Goal: Information Seeking & Learning: Check status

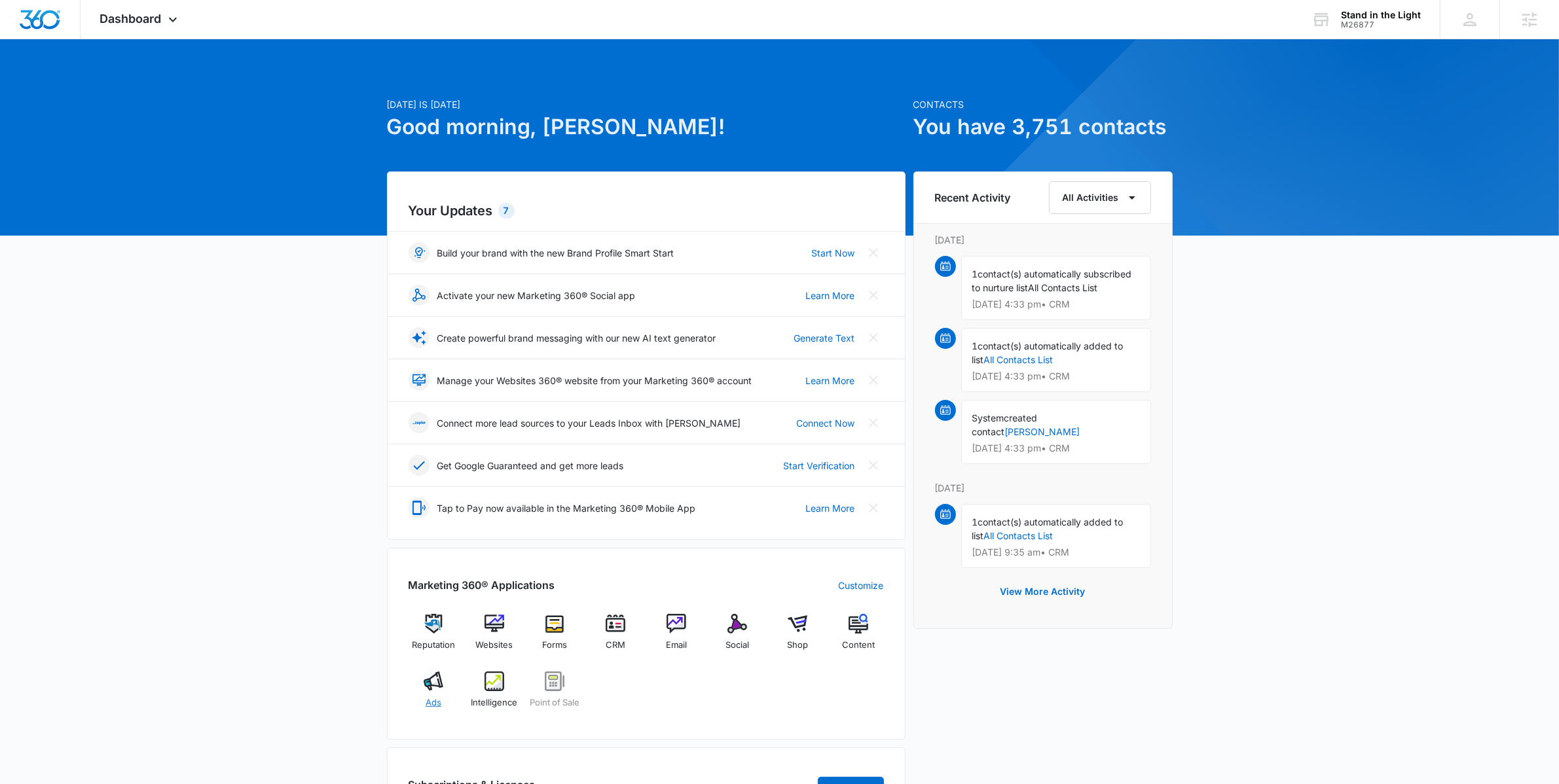
click at [437, 684] on img at bounding box center [433, 682] width 20 height 20
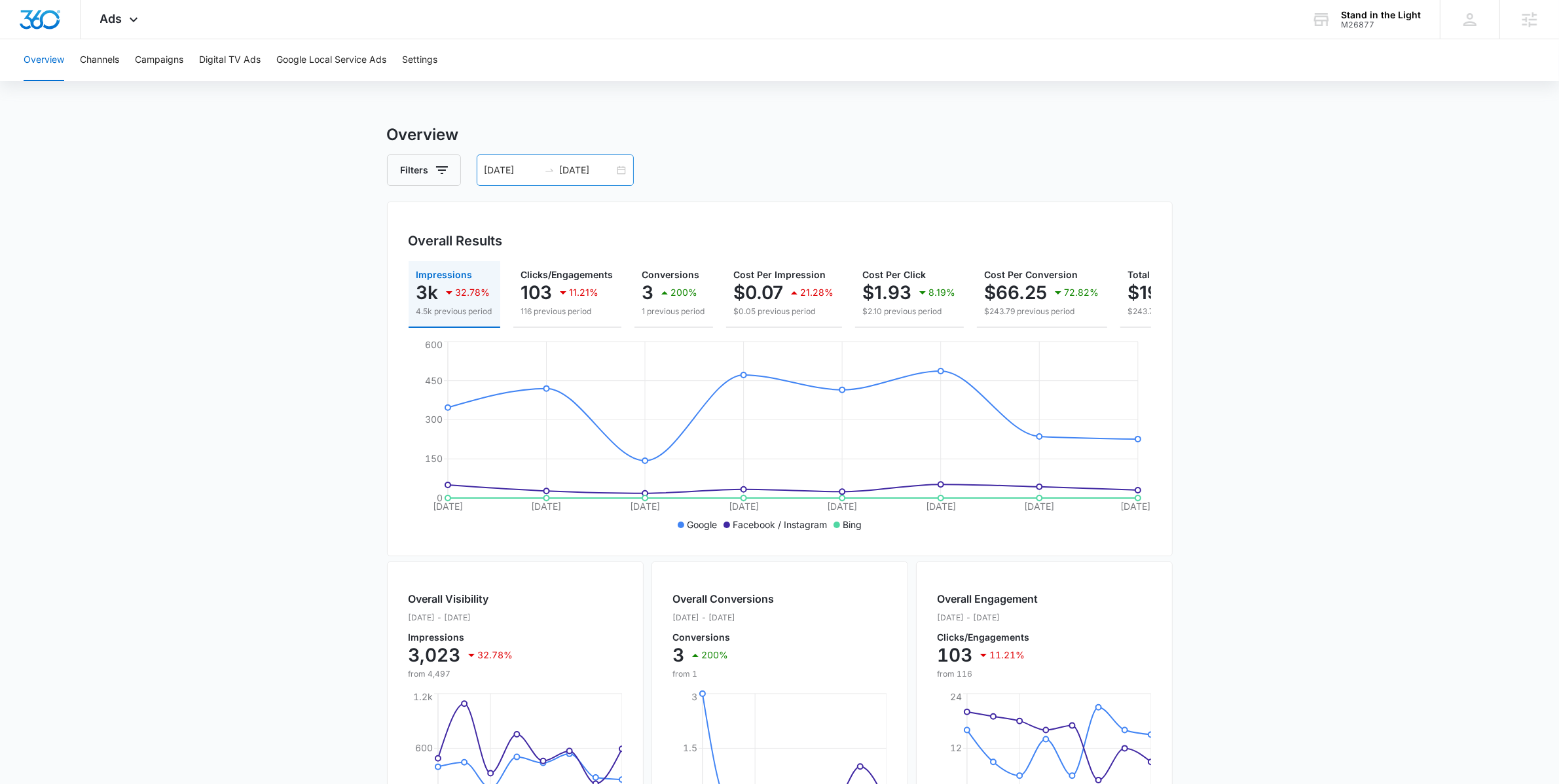
click at [619, 169] on div "[DATE] [DATE]" at bounding box center [555, 170] width 157 height 31
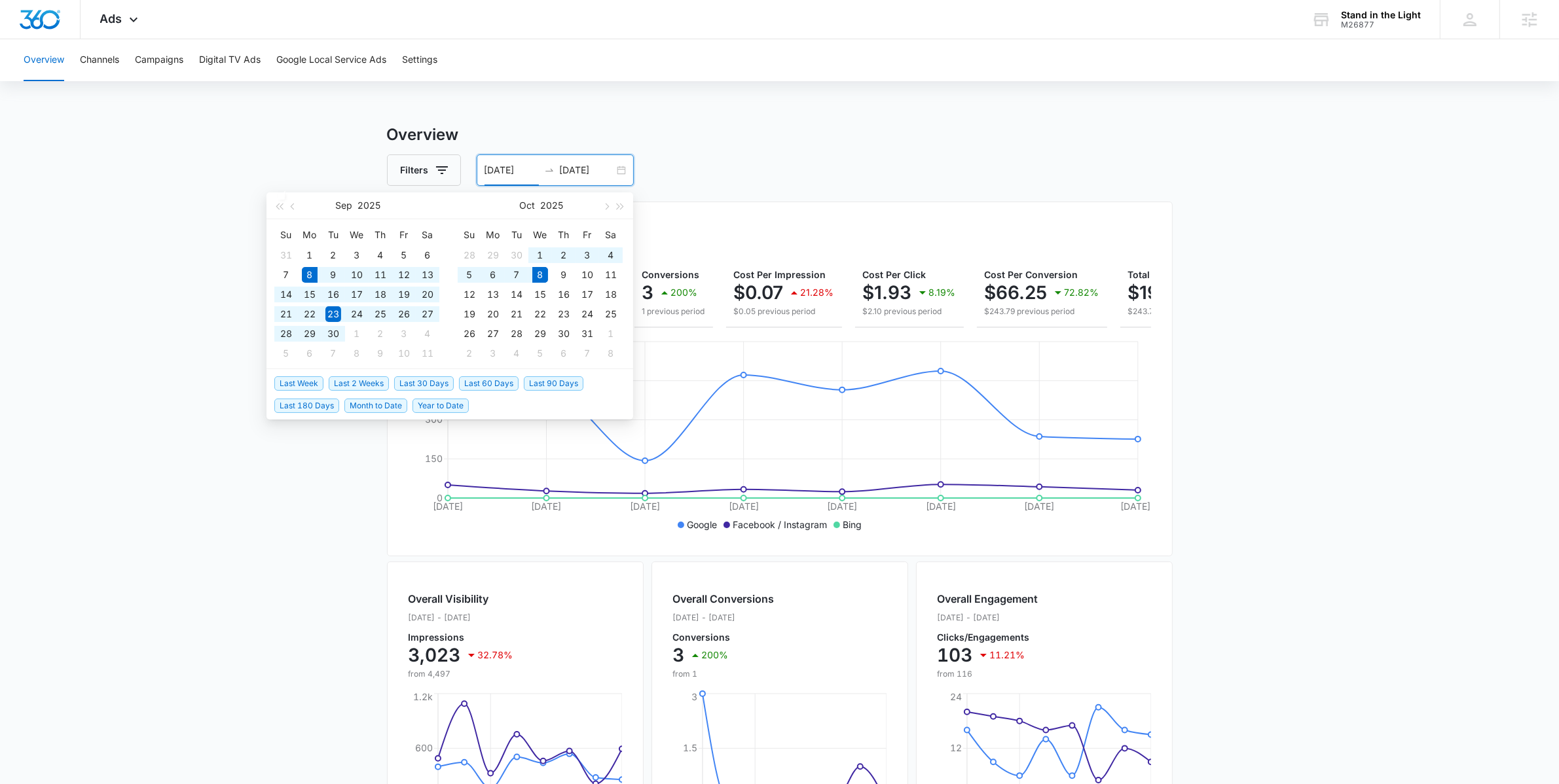
click at [401, 381] on span "Last 30 Days" at bounding box center [424, 384] width 60 height 15
type input "[DATE]"
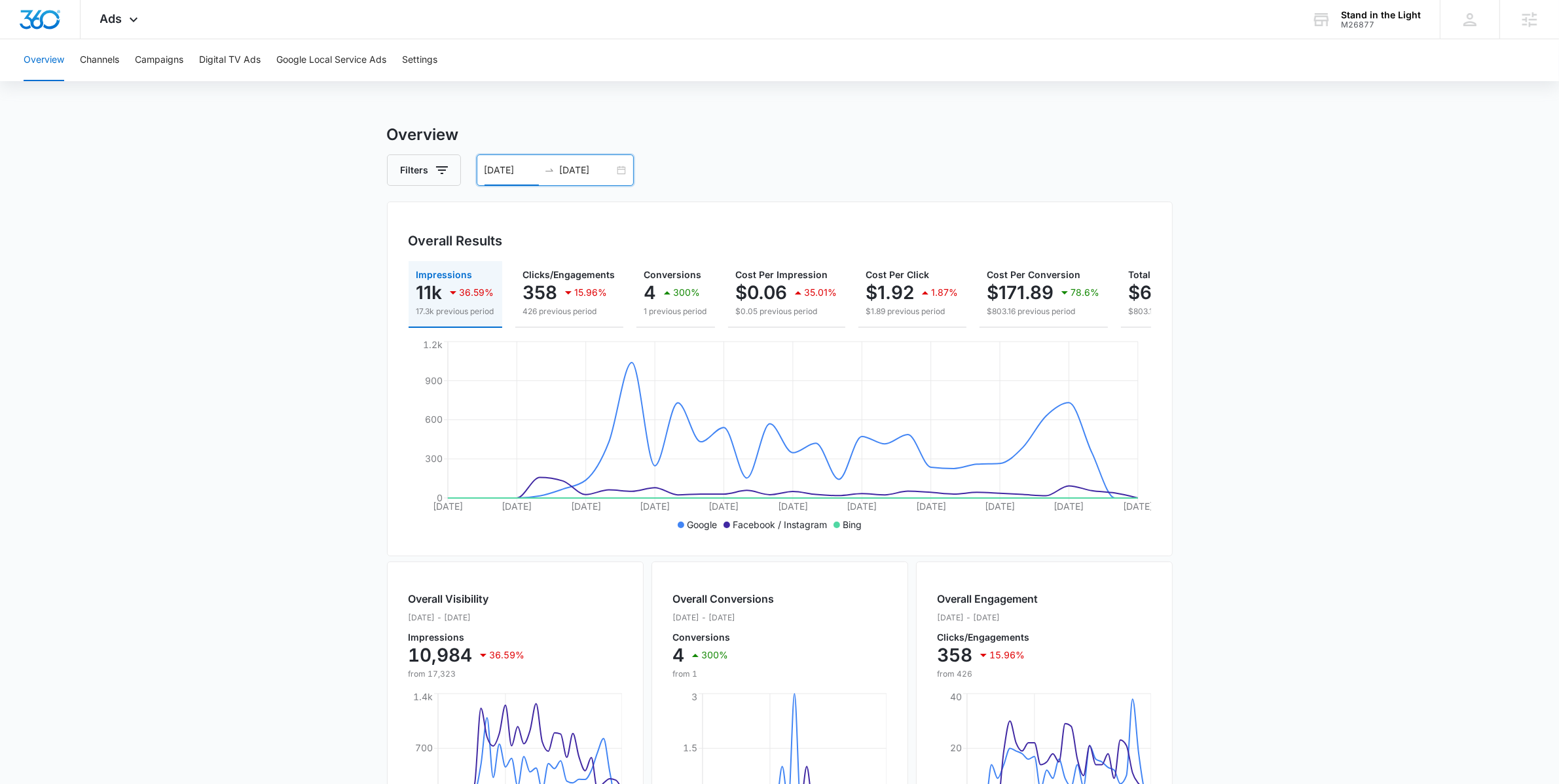
click at [619, 165] on div "[DATE] [DATE]" at bounding box center [555, 170] width 157 height 31
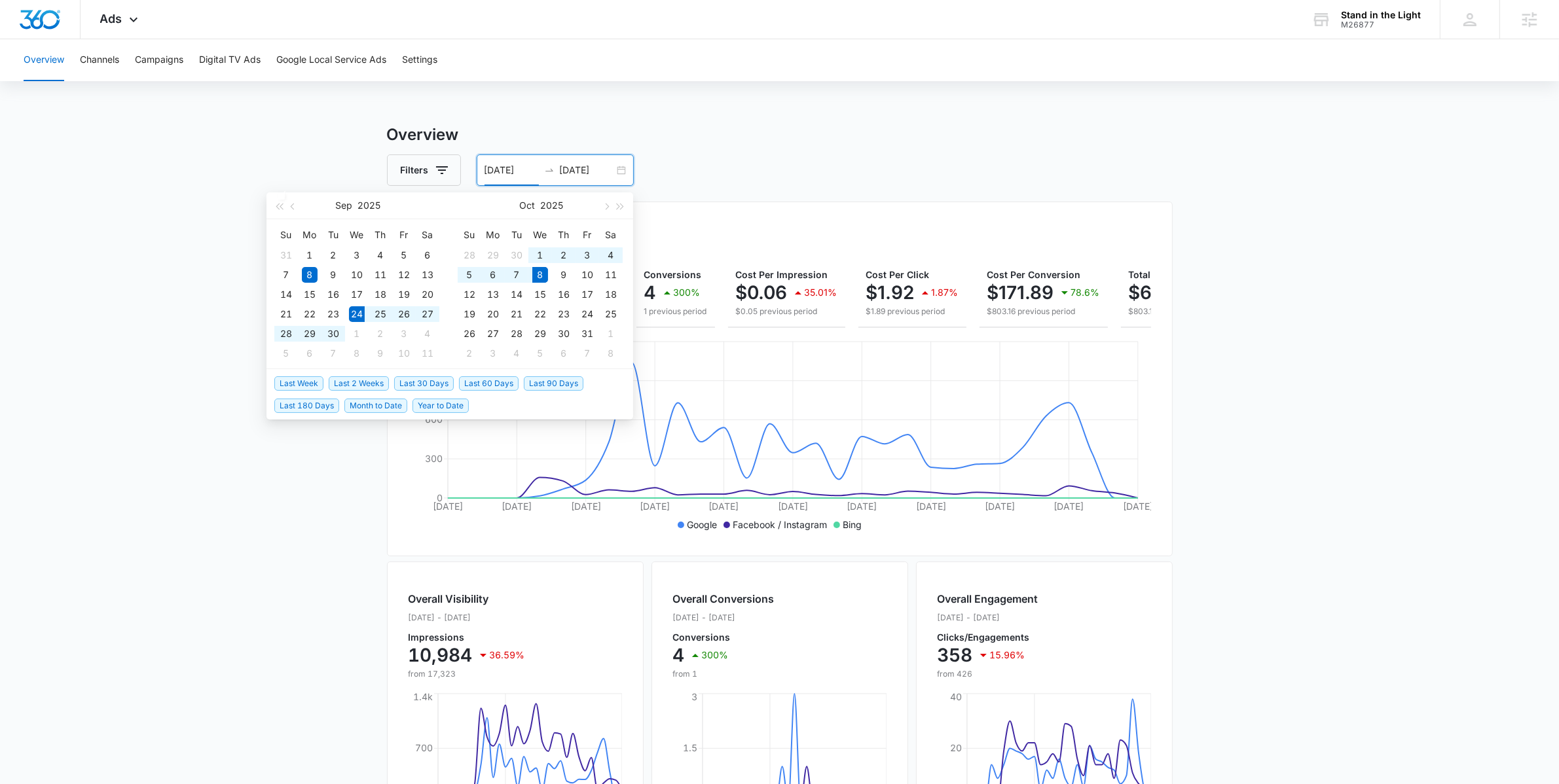
click at [369, 384] on span "Last 2 Weeks" at bounding box center [359, 384] width 60 height 15
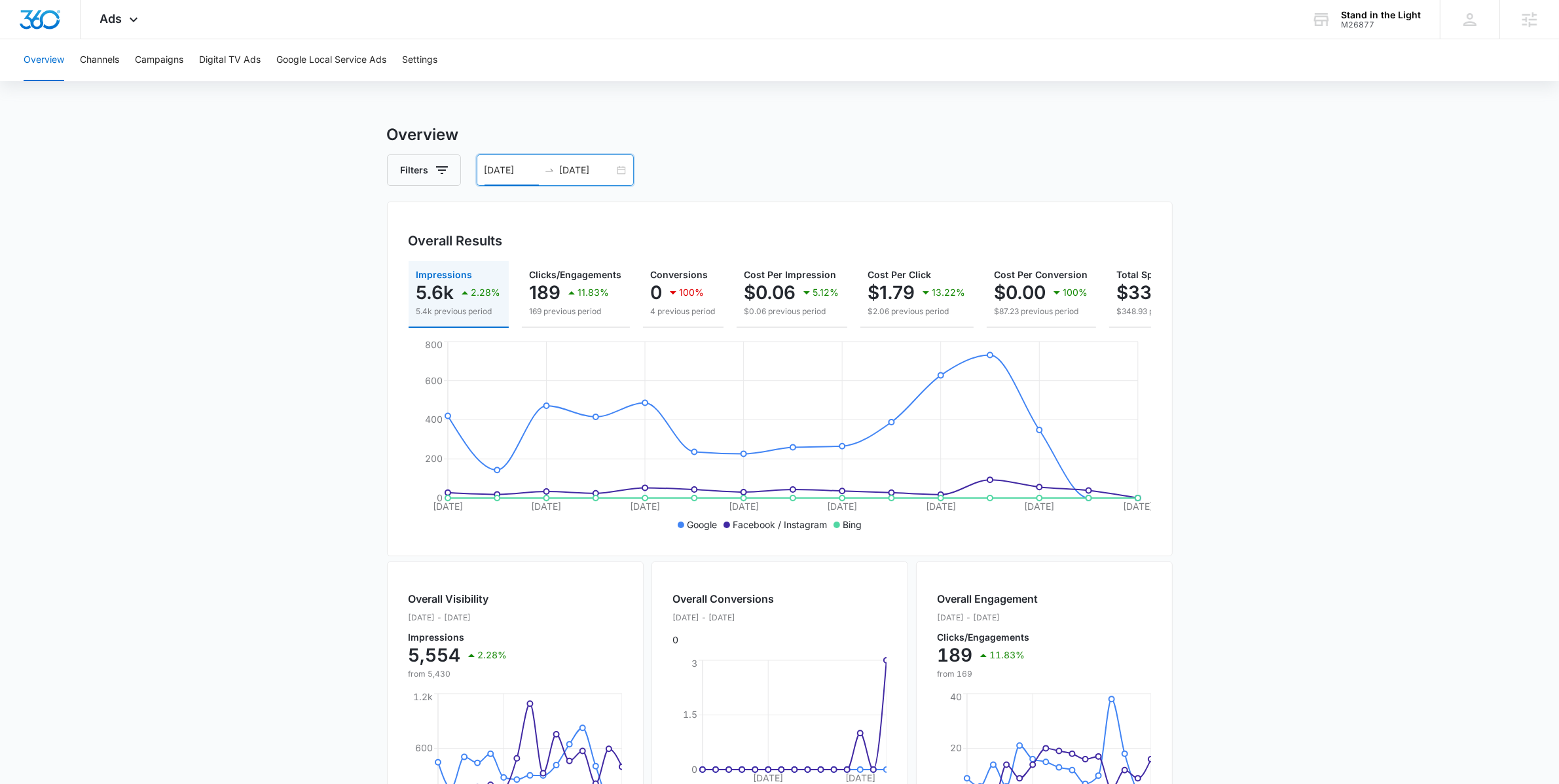
click at [625, 159] on div "[DATE] [DATE]" at bounding box center [555, 170] width 157 height 31
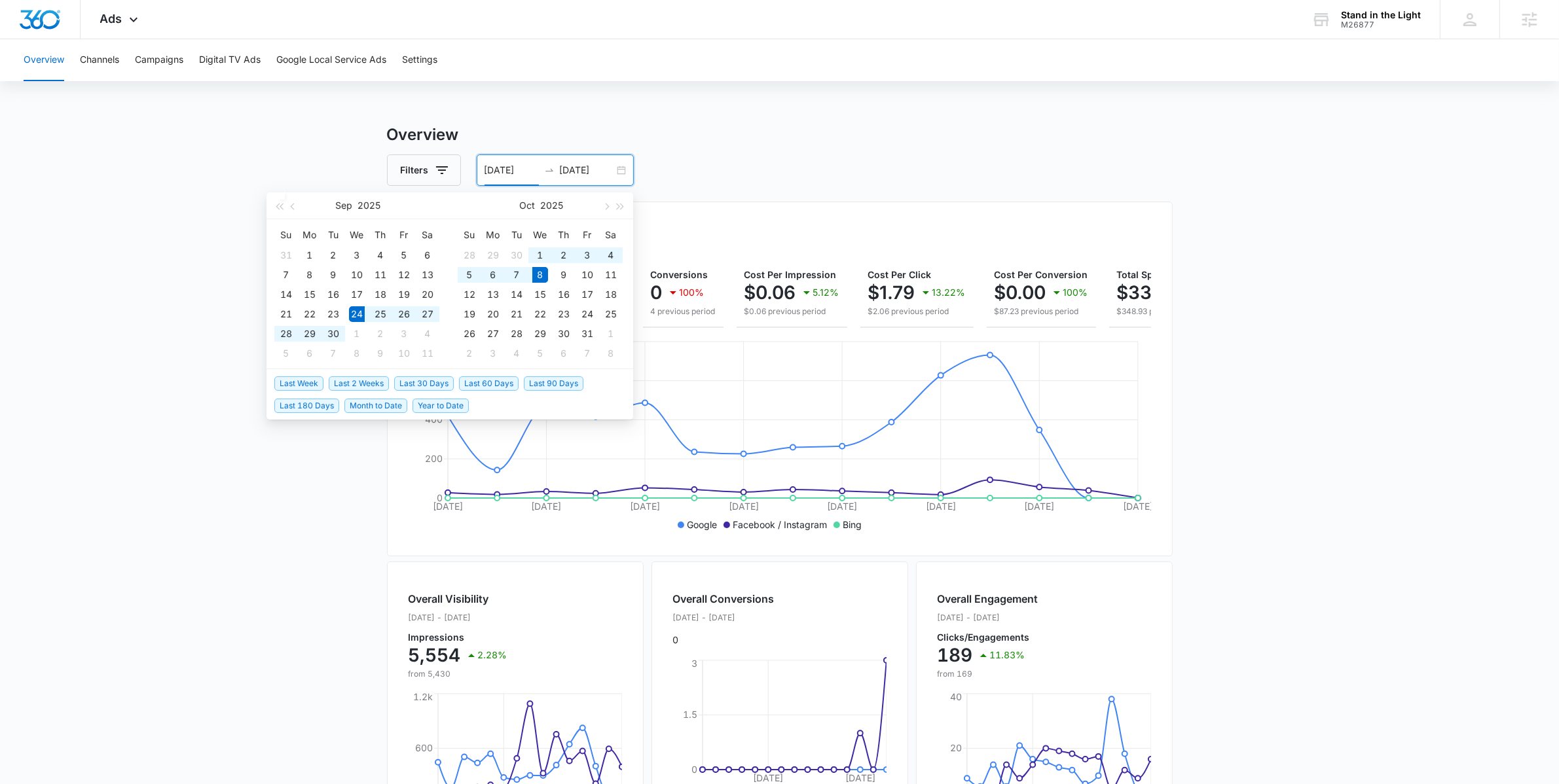
click at [618, 168] on div "[DATE] [DATE]" at bounding box center [555, 170] width 157 height 31
click at [422, 377] on span "Last 30 Days" at bounding box center [424, 384] width 60 height 15
type input "[DATE]"
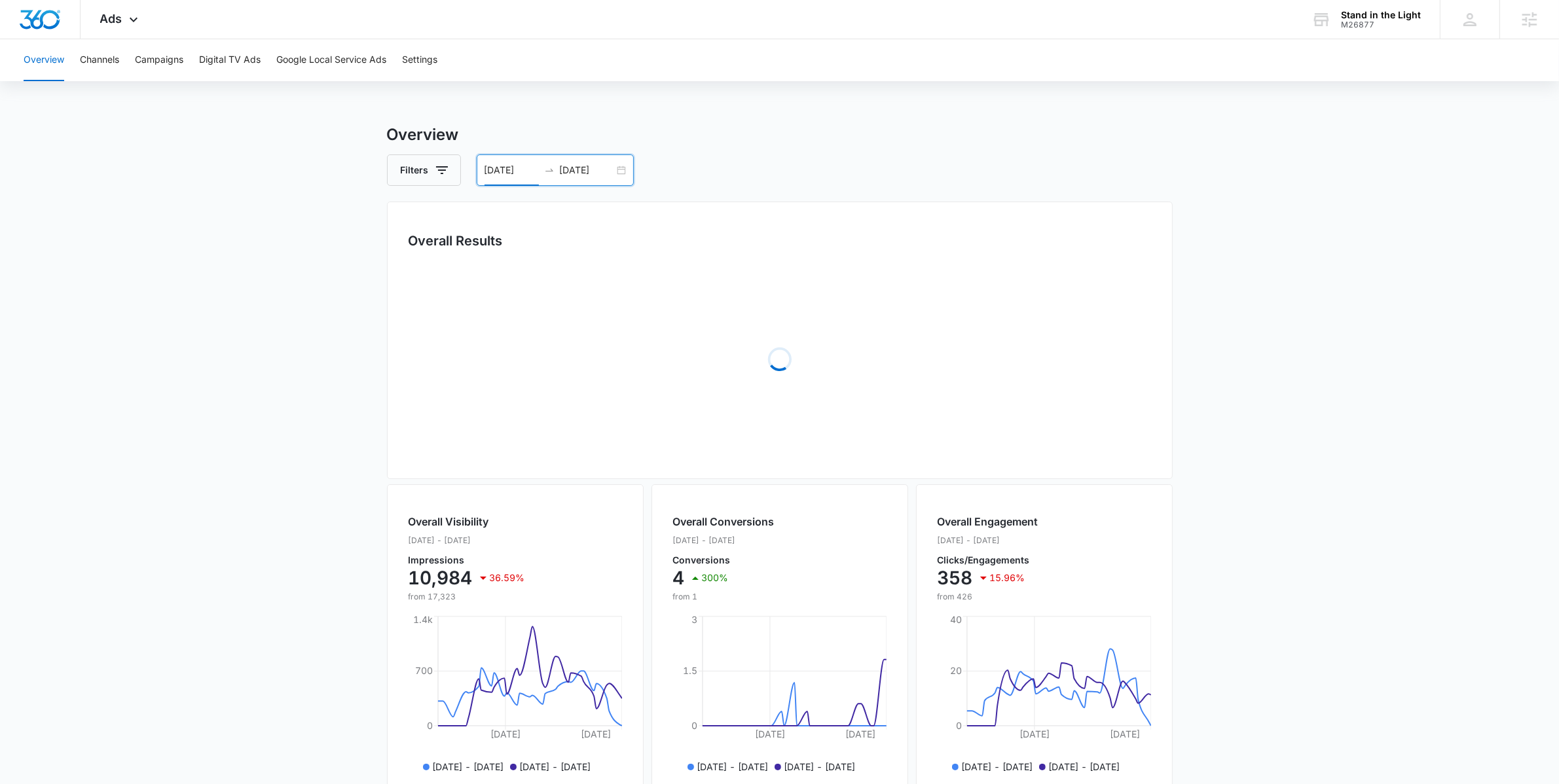
click at [266, 355] on main "Overview Filters [DATE] [DATE] Overall Results Loading Overall Visibility [DATE…" at bounding box center [780, 554] width 1559 height 863
click at [134, 29] on div "Ads Apps Reputation Websites Forms CRM Email Social Shop POS Content Ads Intell…" at bounding box center [120, 19] width 80 height 39
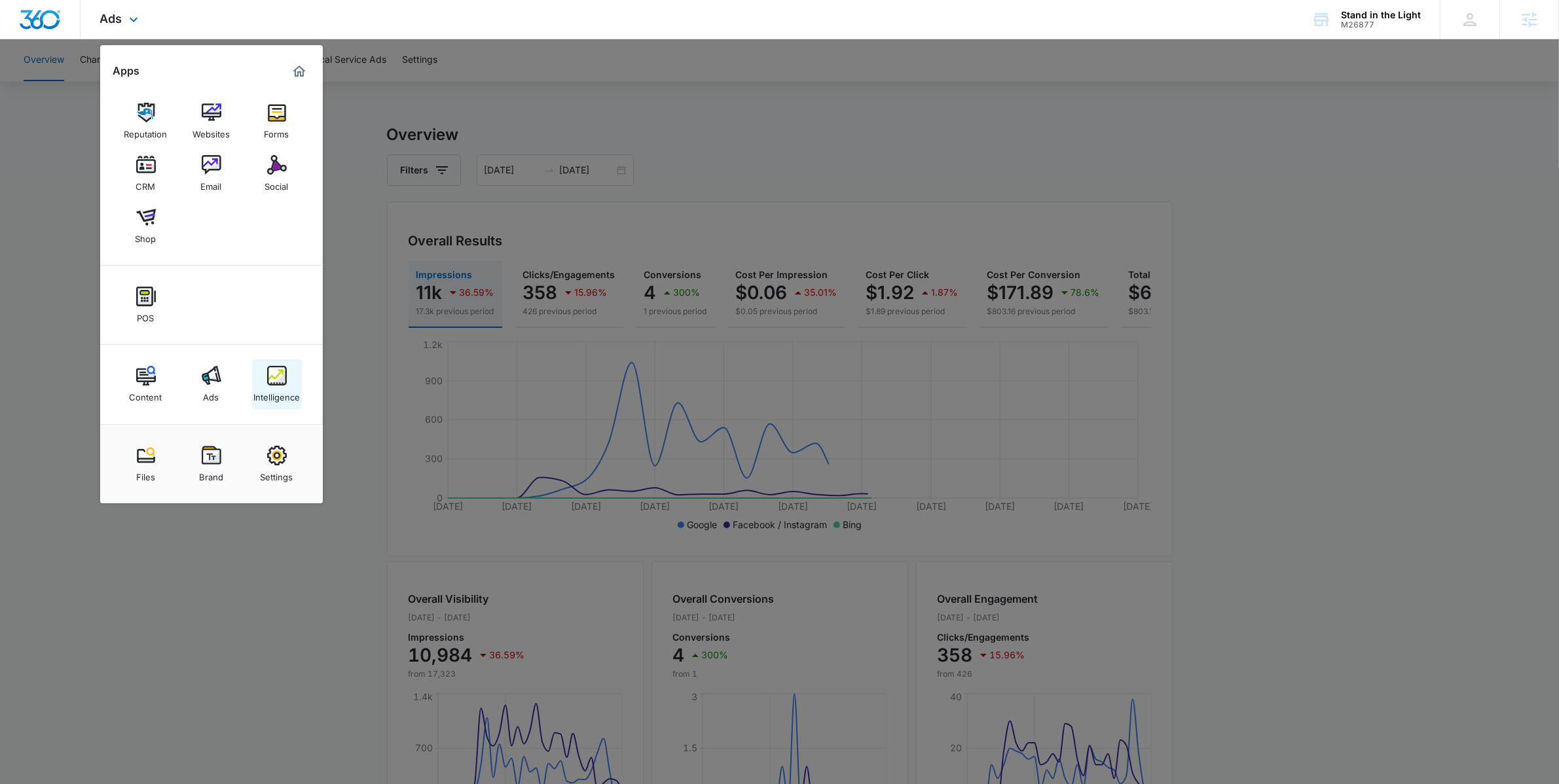
click at [268, 389] on div "Intelligence" at bounding box center [276, 394] width 47 height 17
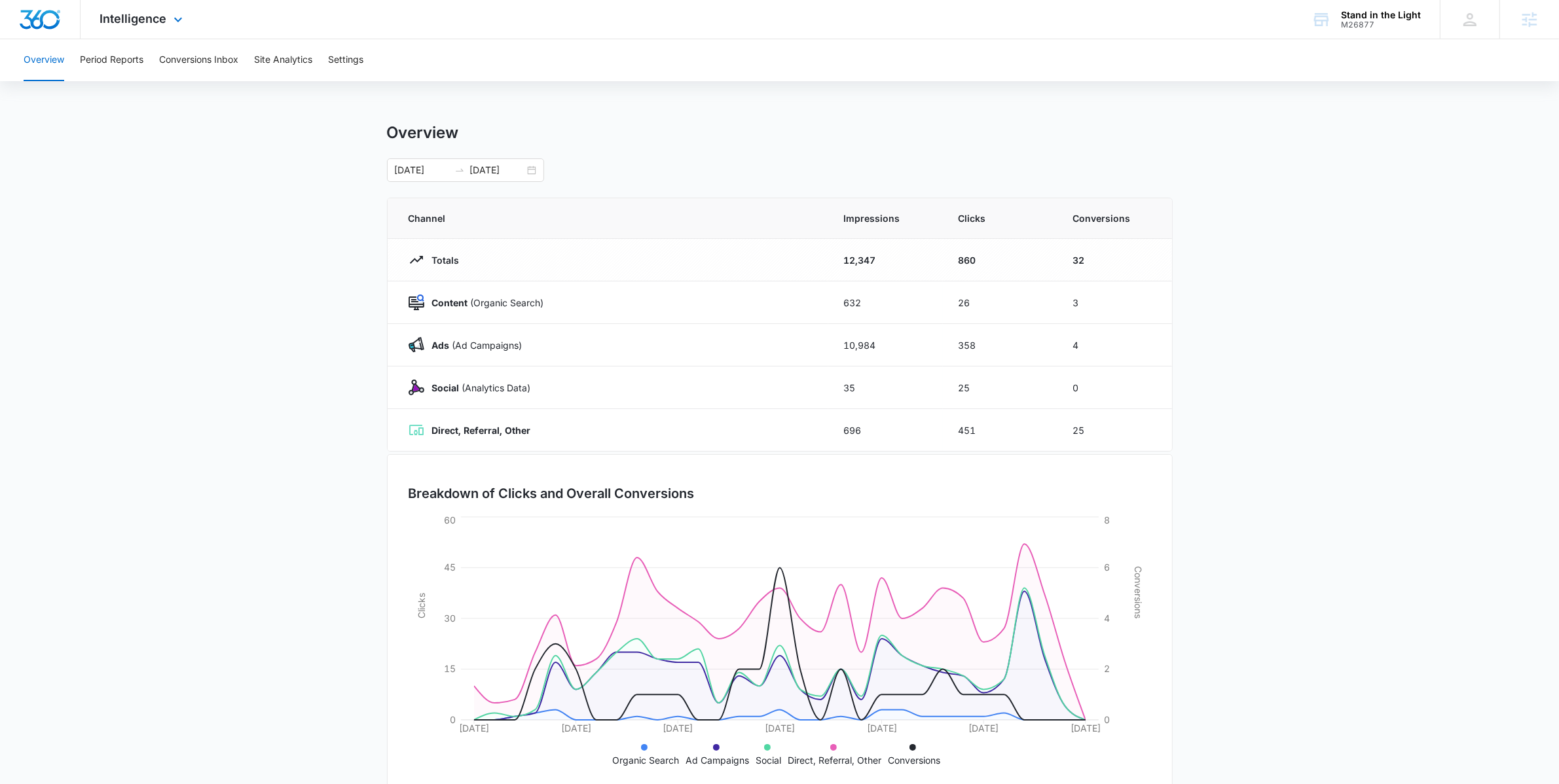
click at [159, 28] on div "Intelligence Apps Reputation Websites Forms CRM Email Social Shop POS Content A…" at bounding box center [143, 19] width 125 height 39
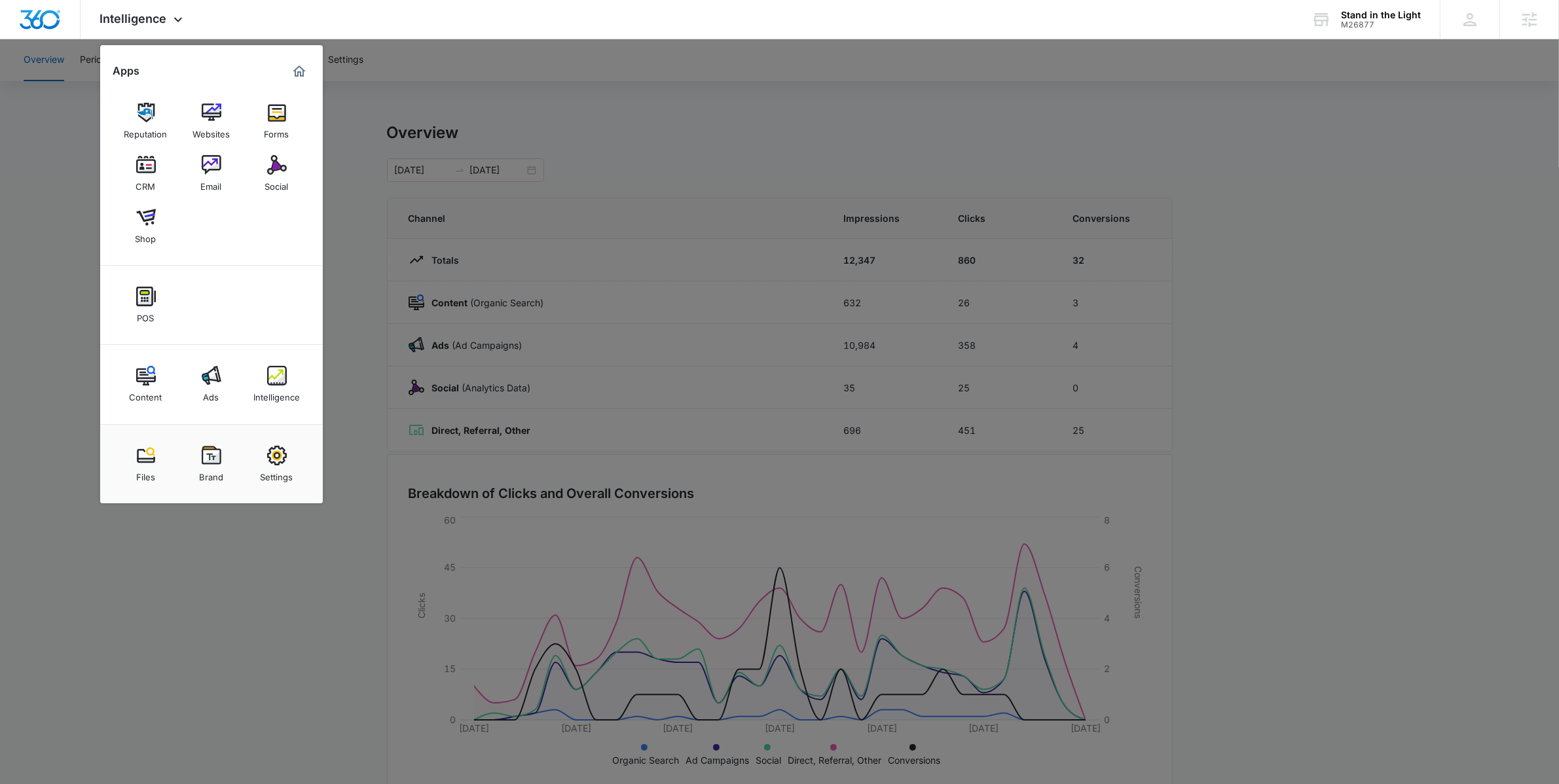
click at [377, 146] on div at bounding box center [780, 392] width 1559 height 784
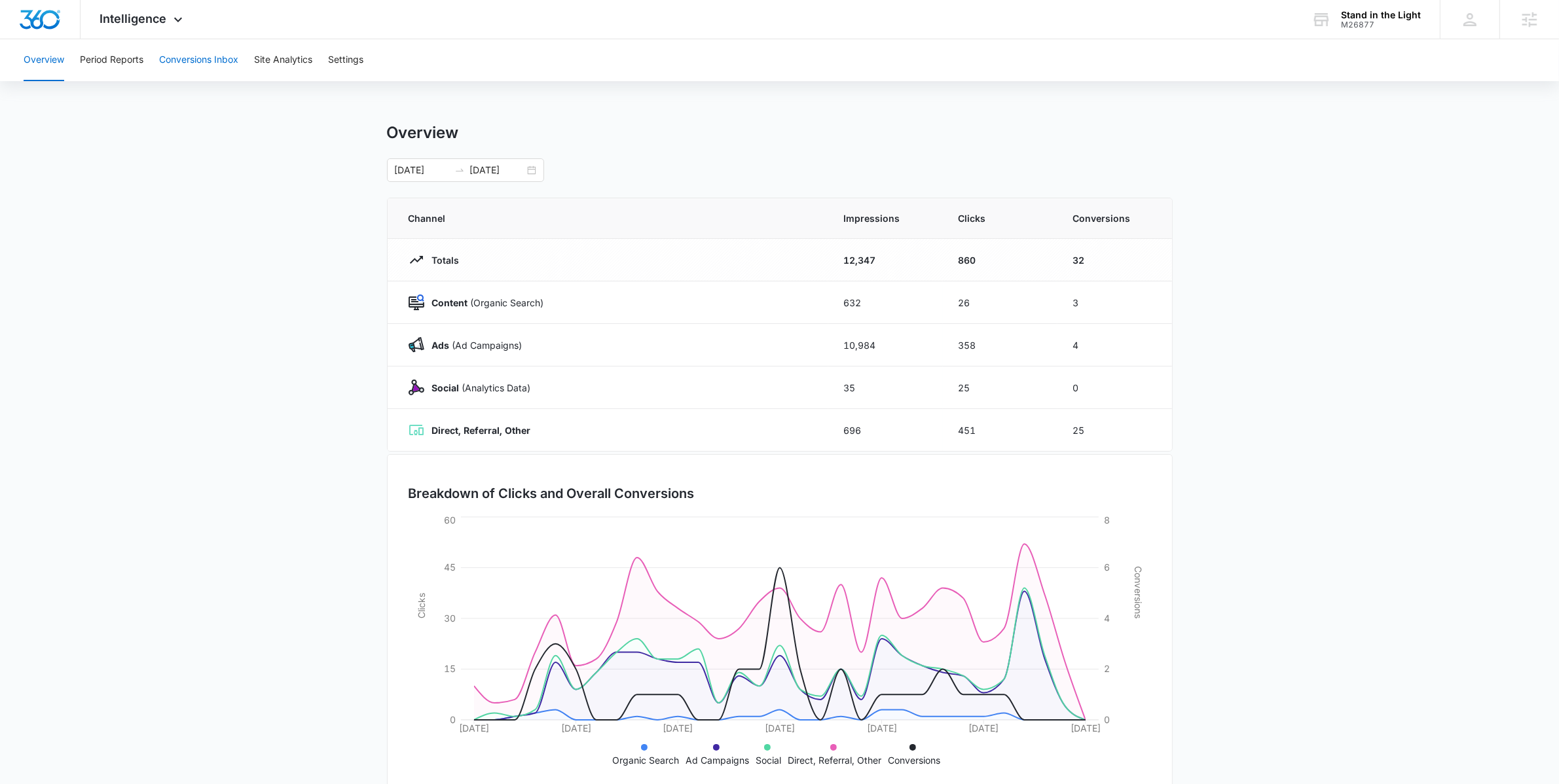
click at [226, 54] on button "Conversions Inbox" at bounding box center [198, 60] width 79 height 42
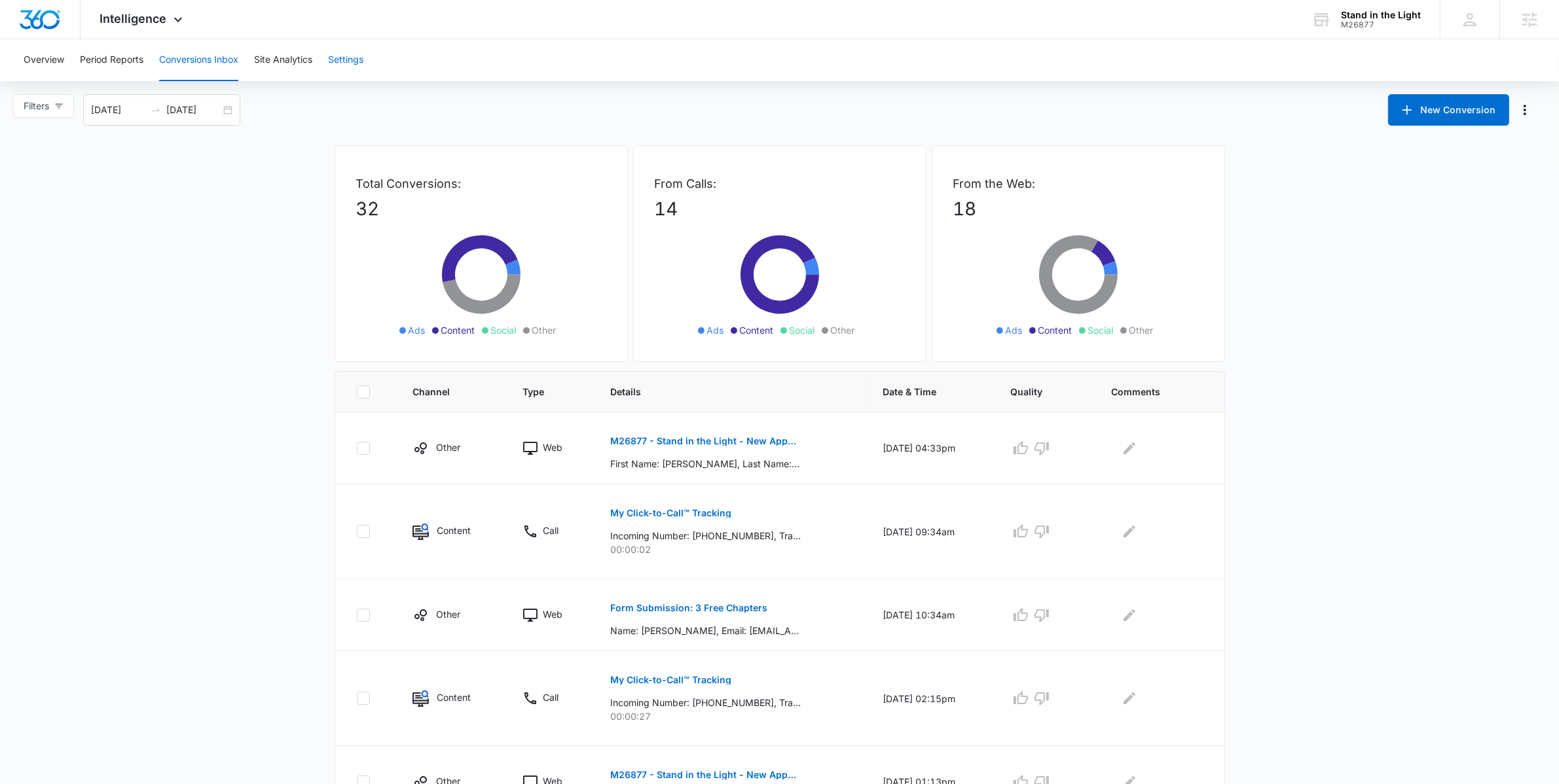
click at [338, 59] on button "Settings" at bounding box center [346, 60] width 35 height 42
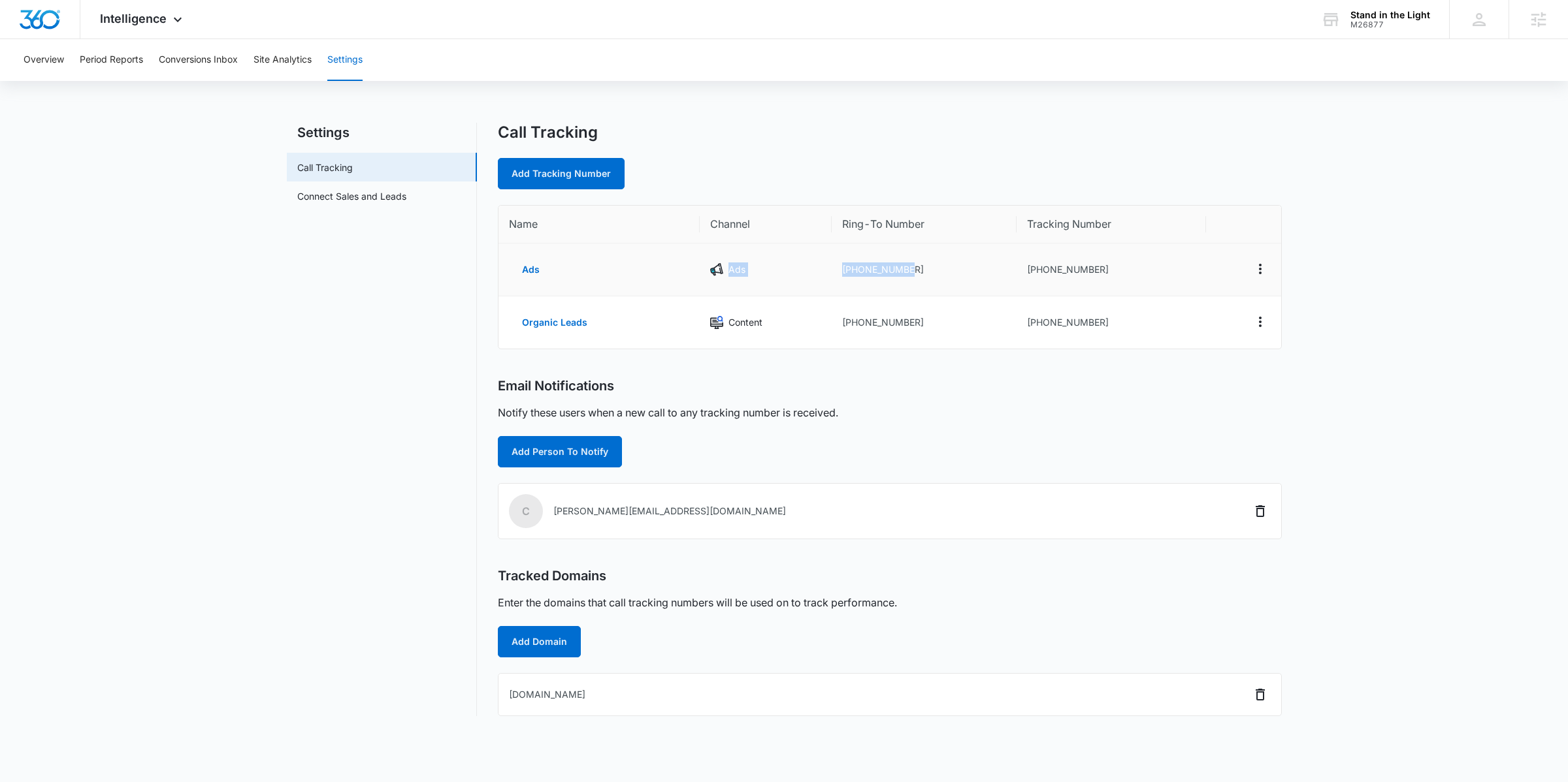
drag, startPoint x: 916, startPoint y: 266, endPoint x: 822, endPoint y: 261, distance: 94.1
click at [822, 261] on tr "Ads Ads [PHONE_NUMBER] [PHONE_NUMBER]" at bounding box center [890, 270] width 782 height 53
click at [908, 268] on td "[PHONE_NUMBER]" at bounding box center [924, 270] width 186 height 53
drag, startPoint x: 940, startPoint y: 269, endPoint x: 848, endPoint y: 270, distance: 92.0
click at [848, 270] on td "[PHONE_NUMBER]" at bounding box center [924, 270] width 186 height 53
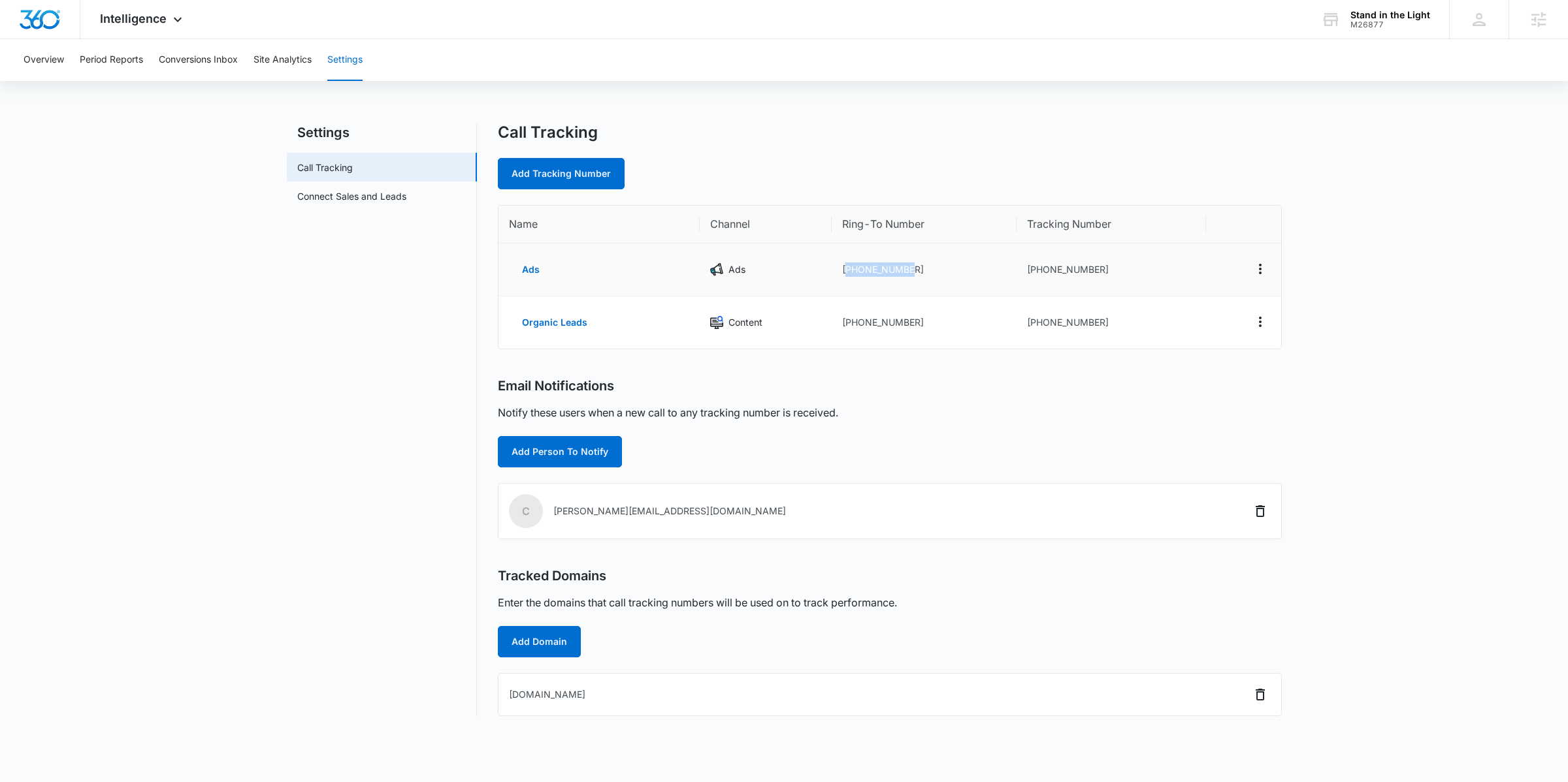
copy td "15125767730"
click at [318, 359] on nav "Settings Call Tracking Connect Sales and Leads" at bounding box center [382, 419] width 190 height 594
click at [139, 30] on div "Intelligence Apps Reputation Websites Forms CRM Email Social Shop POS Content A…" at bounding box center [143, 19] width 125 height 38
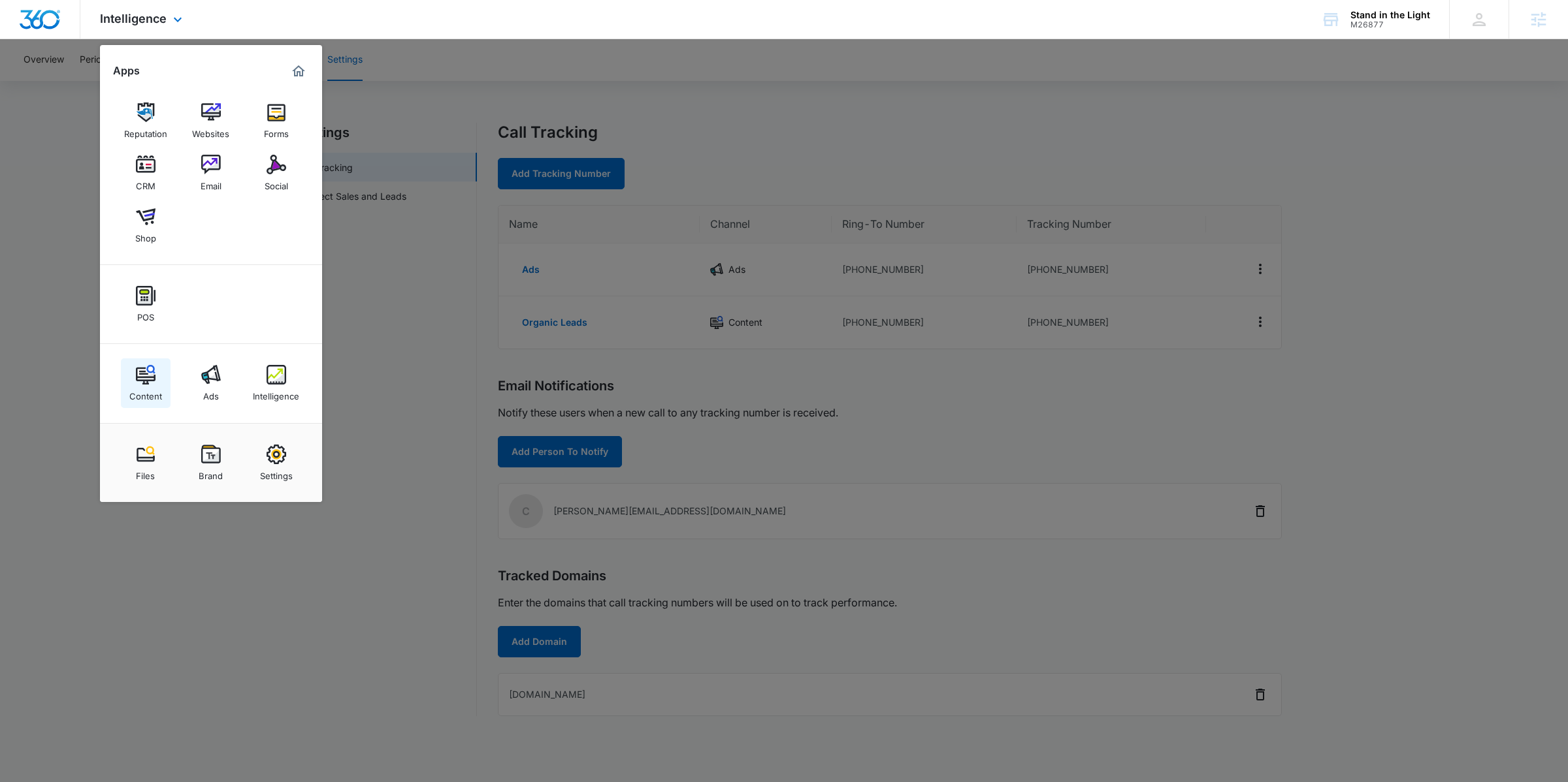
click at [148, 380] on img at bounding box center [146, 375] width 20 height 20
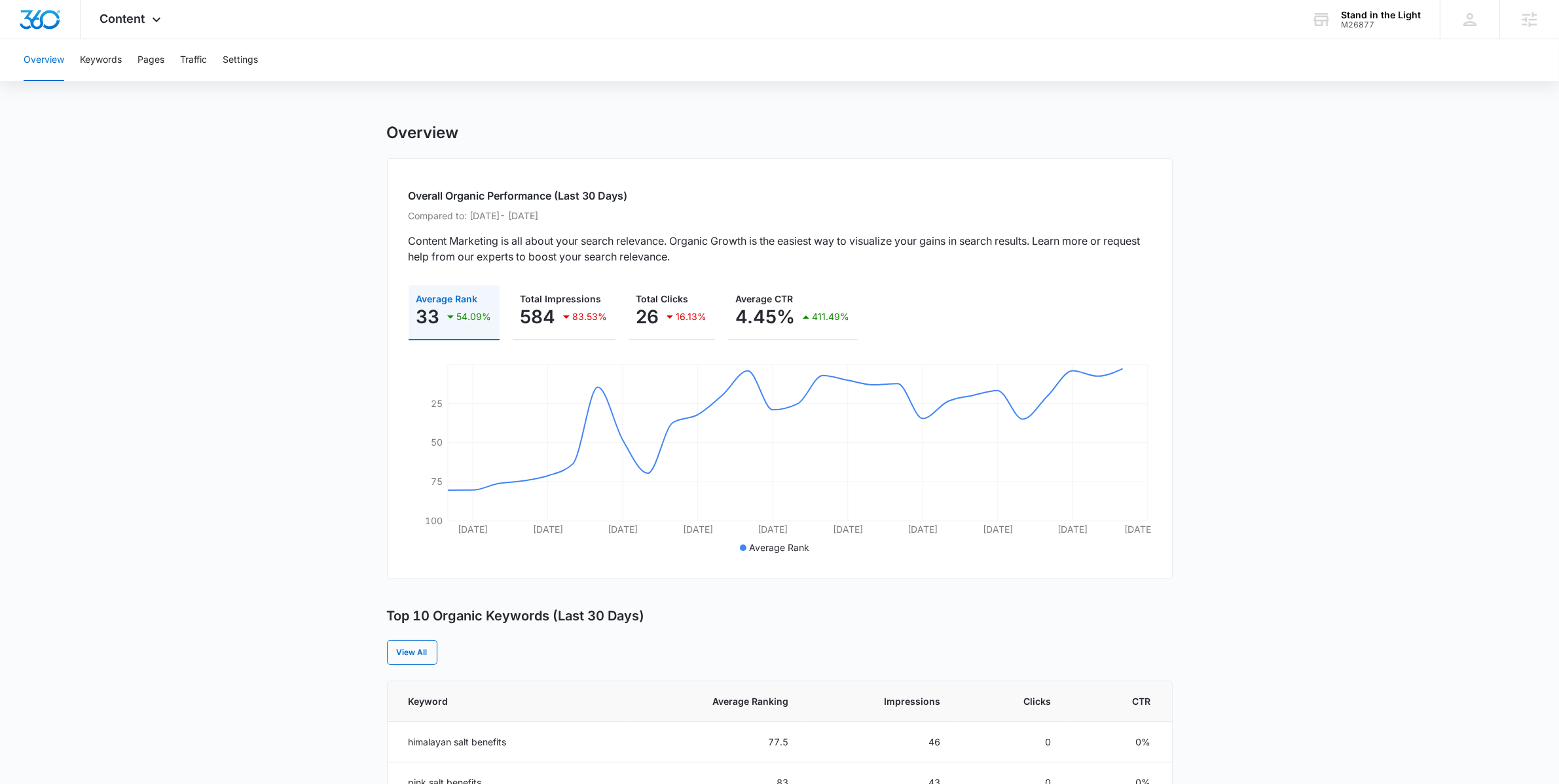
click at [332, 186] on main "Overview Overall Organic Performance (Last 30 Days) Compared to: [DATE] - [DATE…" at bounding box center [780, 757] width 1559 height 1268
click at [136, 28] on div "Content Apps Reputation Websites Forms CRM Email Social Shop POS Content Ads In…" at bounding box center [132, 19] width 104 height 39
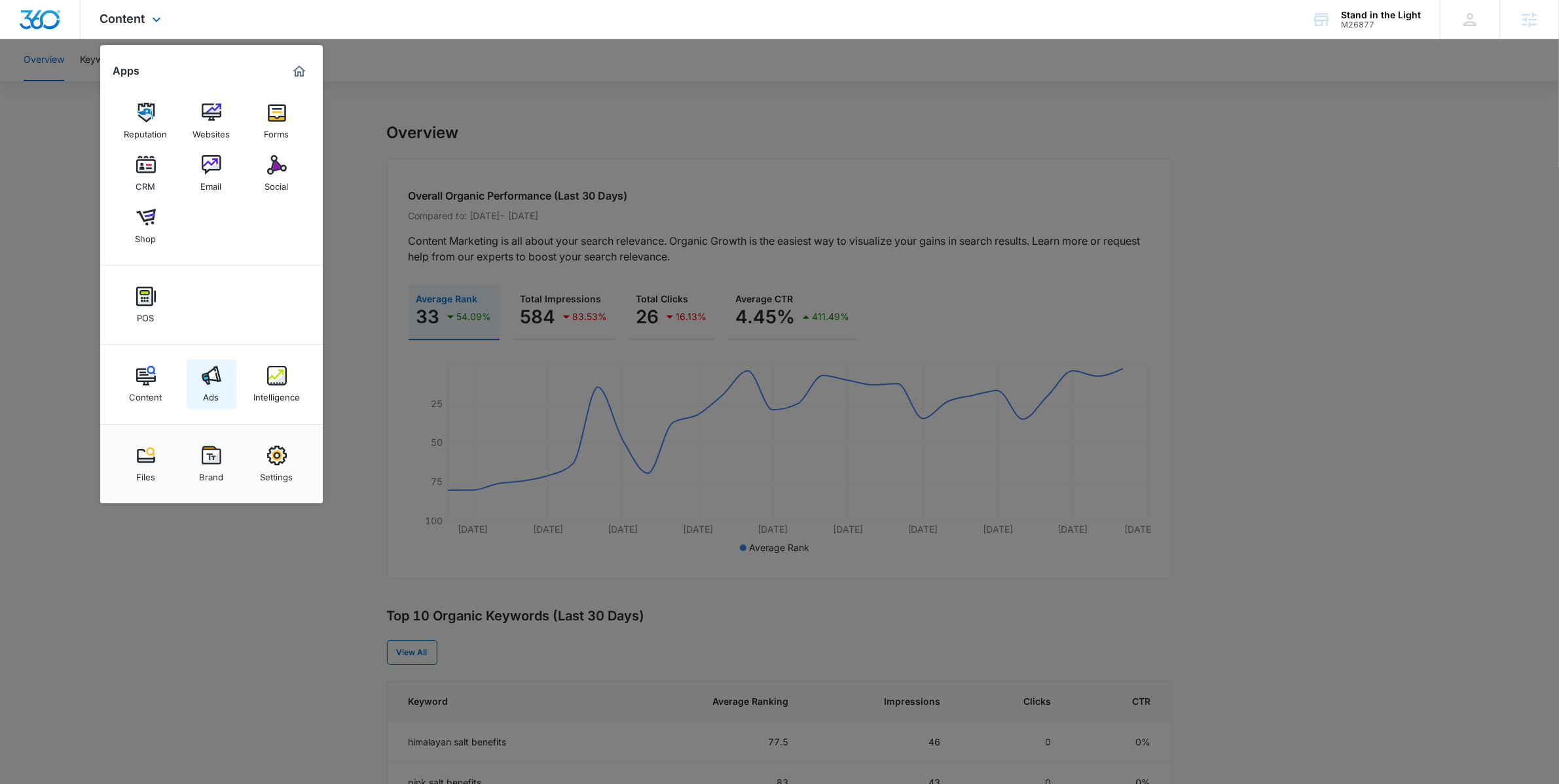
click at [224, 397] on link "Ads" at bounding box center [211, 384] width 50 height 50
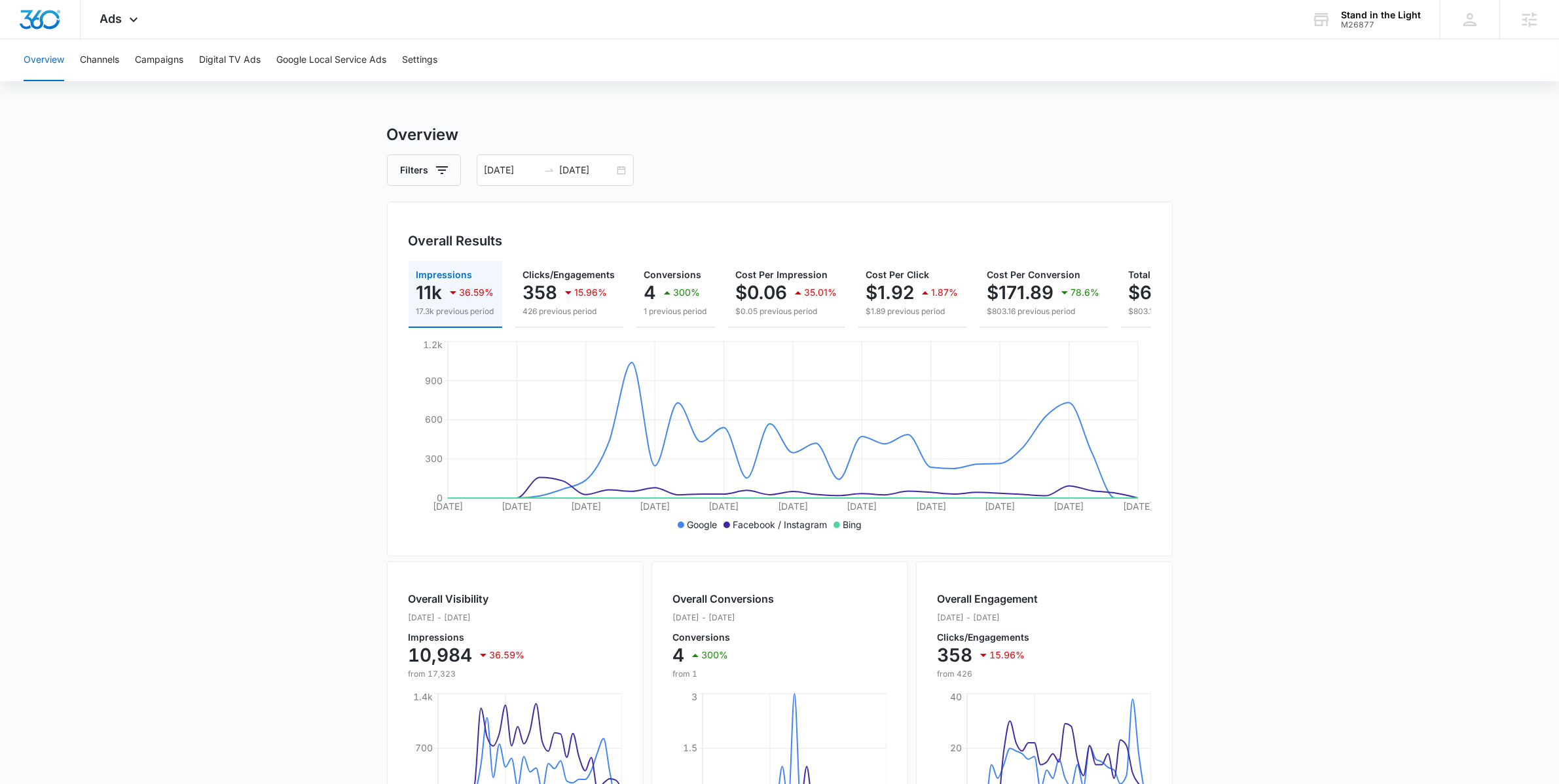
click at [278, 448] on main "Overview Filters [DATE] [DATE] Overall Results Impressions 11k 36.59% 17.3k pre…" at bounding box center [780, 593] width 1559 height 940
click at [359, 148] on main "Overview Filters [DATE] [DATE] Overall Results Impressions 11k 36.59% 17.3k pre…" at bounding box center [780, 593] width 1559 height 940
click at [123, 17] on div "Ads Apps Reputation Websites Forms CRM Email Social Shop POS Content Ads Intell…" at bounding box center [120, 19] width 80 height 39
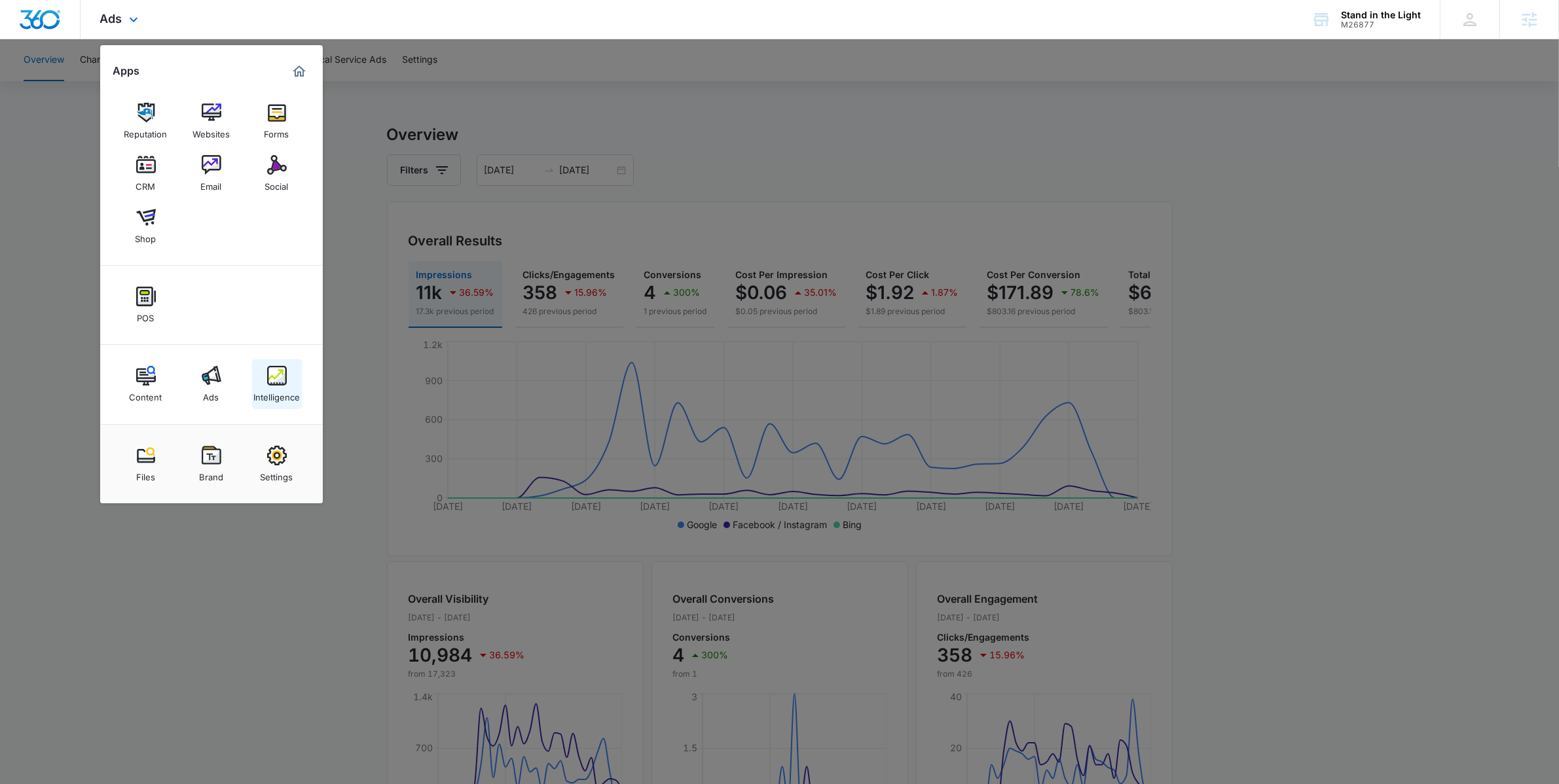
click at [275, 398] on div "Intelligence" at bounding box center [276, 394] width 47 height 17
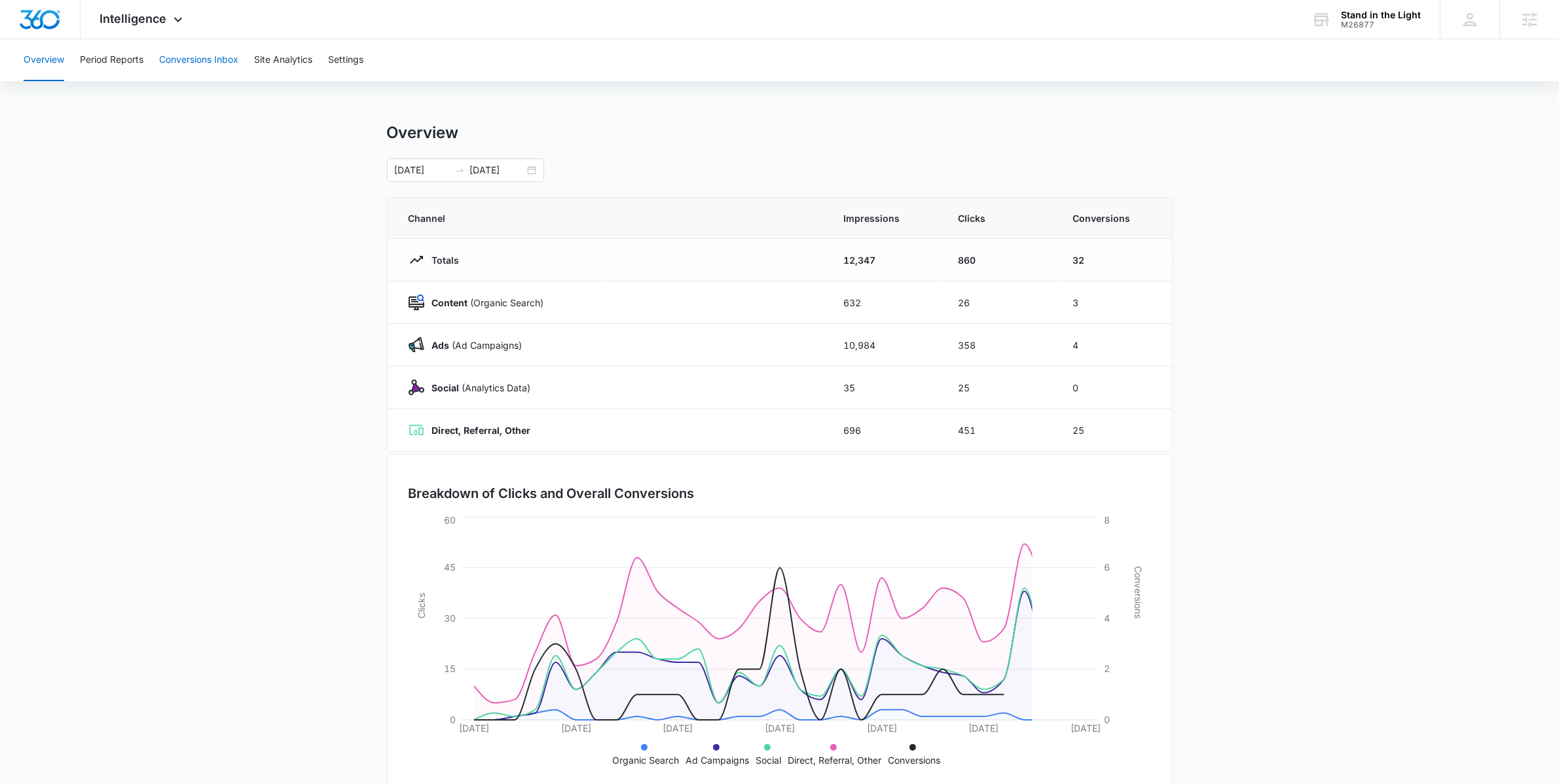
click at [207, 78] on button "Conversions Inbox" at bounding box center [198, 60] width 79 height 42
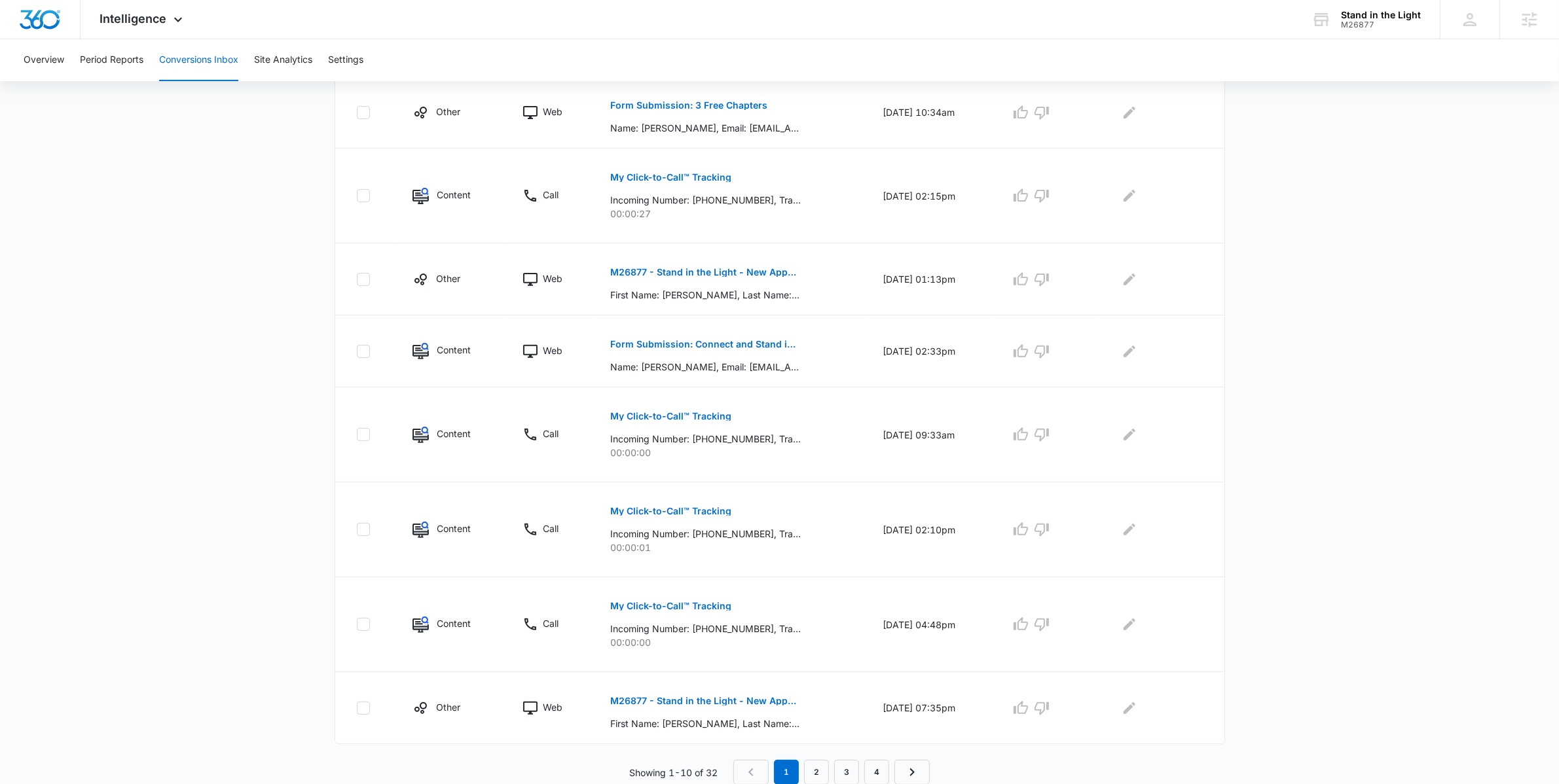
scroll to position [505, 0]
drag, startPoint x: 270, startPoint y: 514, endPoint x: 270, endPoint y: 526, distance: 12.0
click at [270, 526] on main "Filters [DATE] [DATE] New Conversion Total Conversions: 32 Ads Content Social O…" at bounding box center [780, 187] width 1559 height 1193
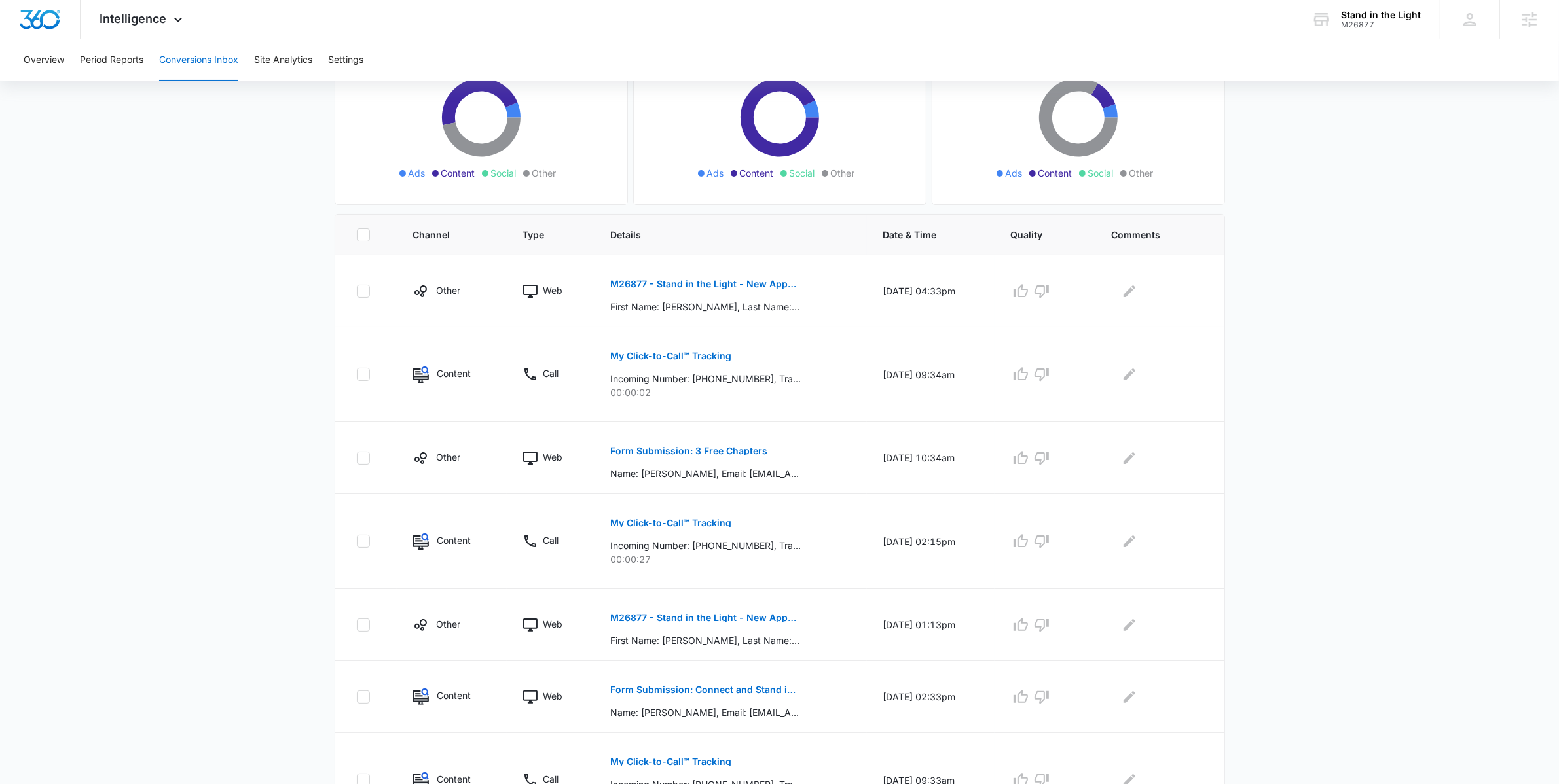
scroll to position [187, 0]
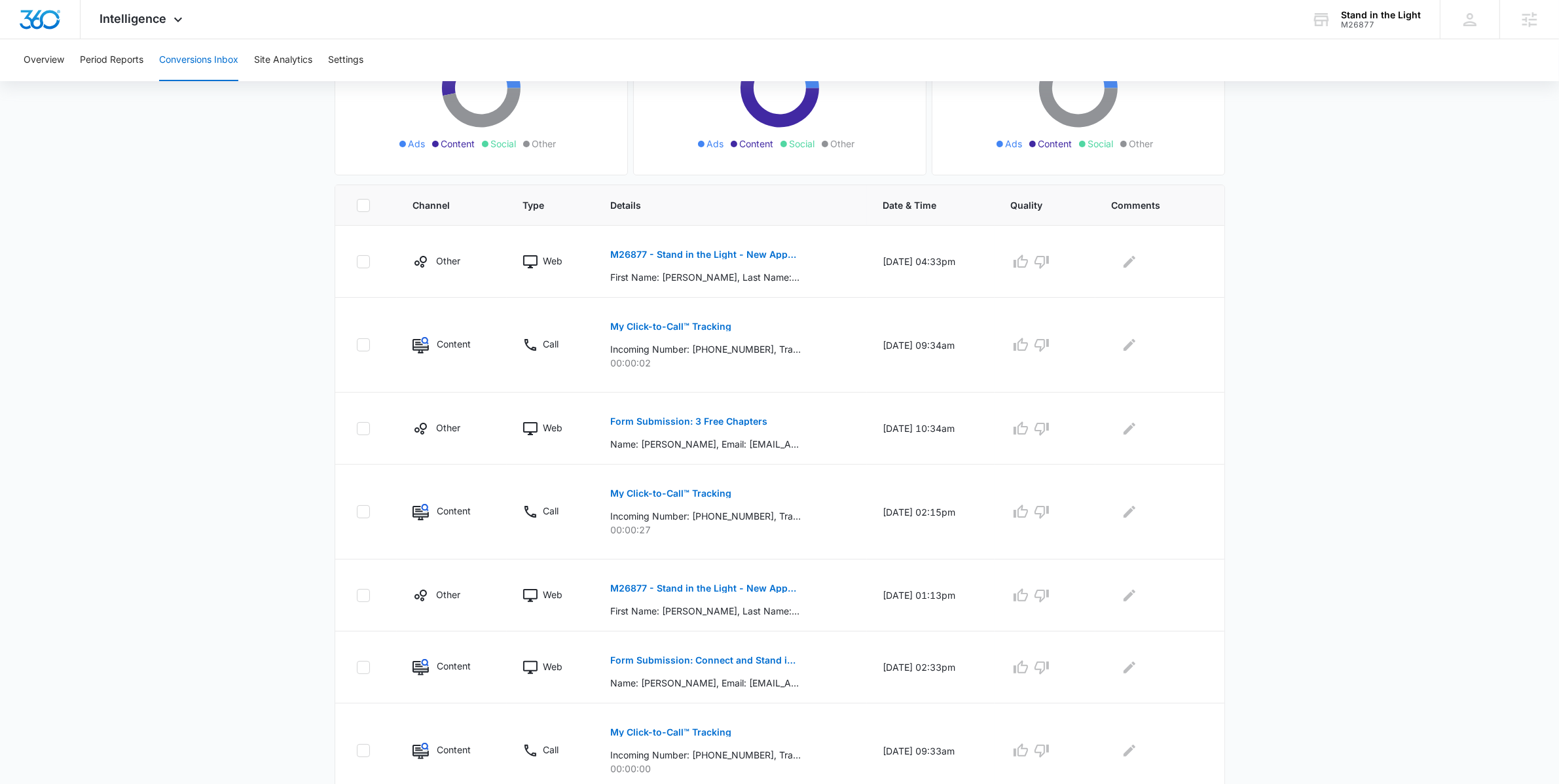
click at [202, 289] on main "Filters [DATE] [DATE] New Conversion Total Conversions: 32 Ads Content Social O…" at bounding box center [780, 504] width 1559 height 1193
click at [161, 20] on span "Intelligence" at bounding box center [134, 19] width 66 height 14
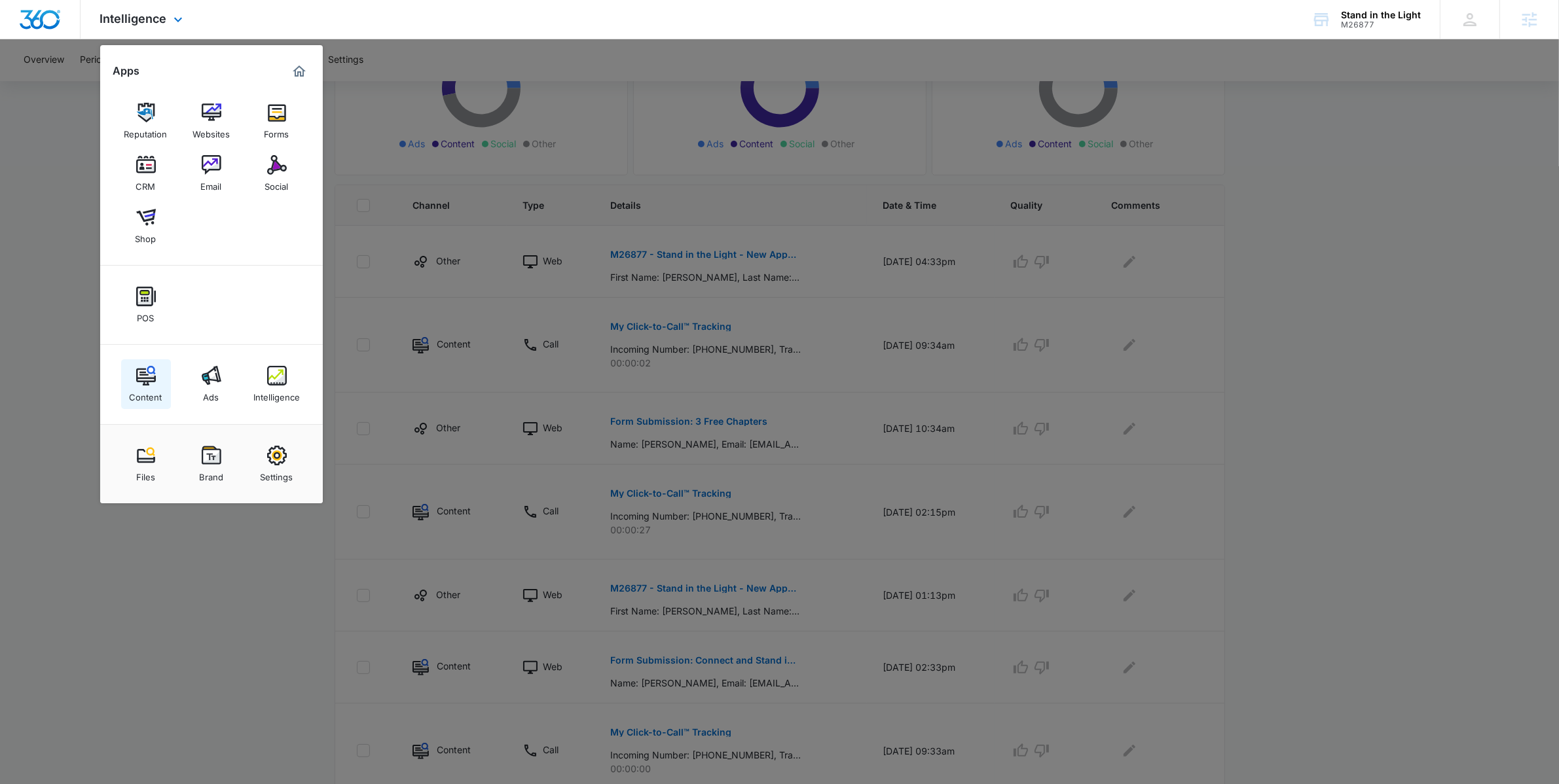
click at [139, 378] on img at bounding box center [146, 376] width 20 height 20
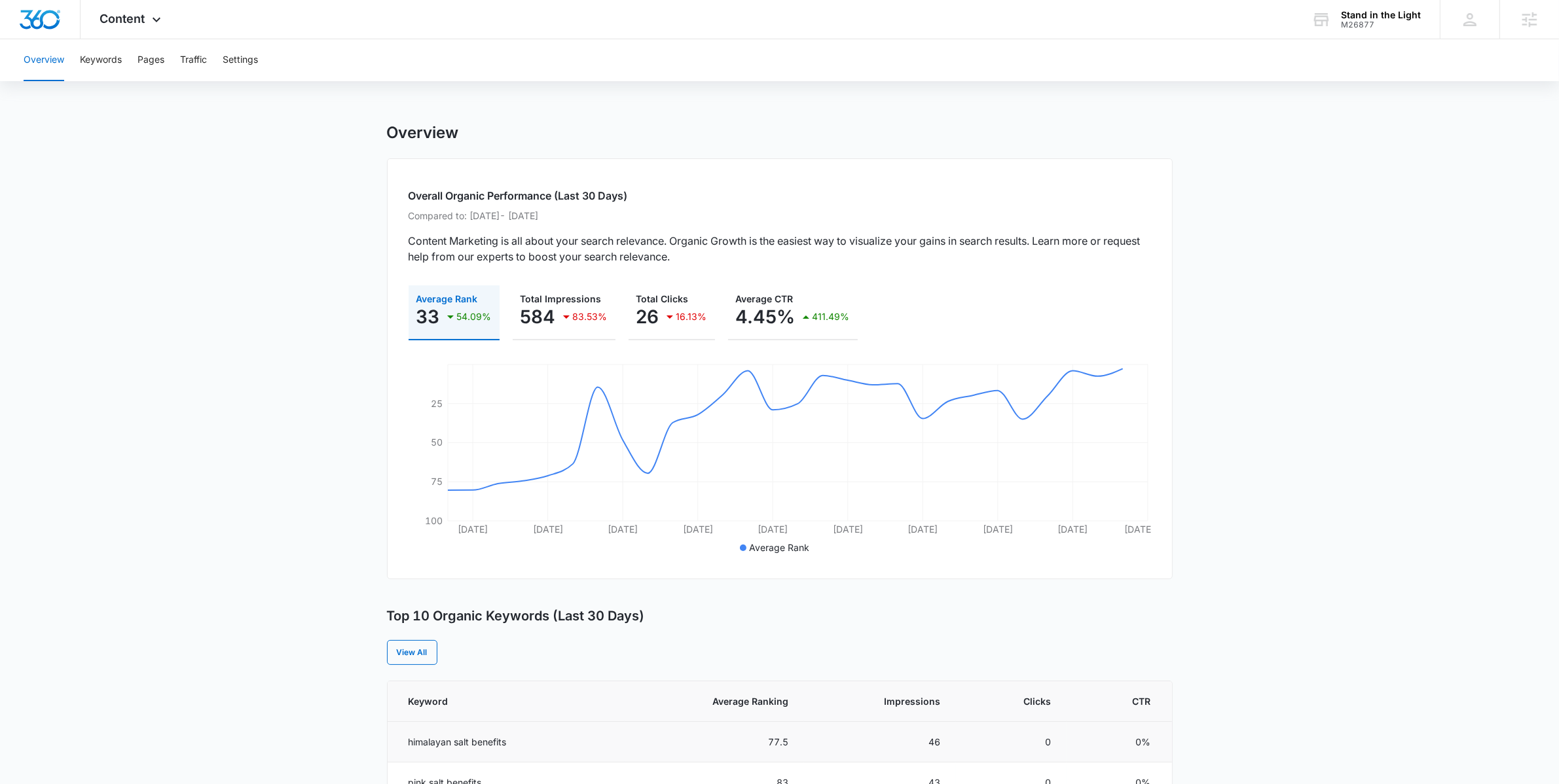
click at [748, 724] on td "77.5" at bounding box center [714, 742] width 179 height 41
click at [757, 712] on th "Average Ranking" at bounding box center [714, 702] width 179 height 41
click at [758, 700] on span "Average Ranking" at bounding box center [724, 701] width 129 height 14
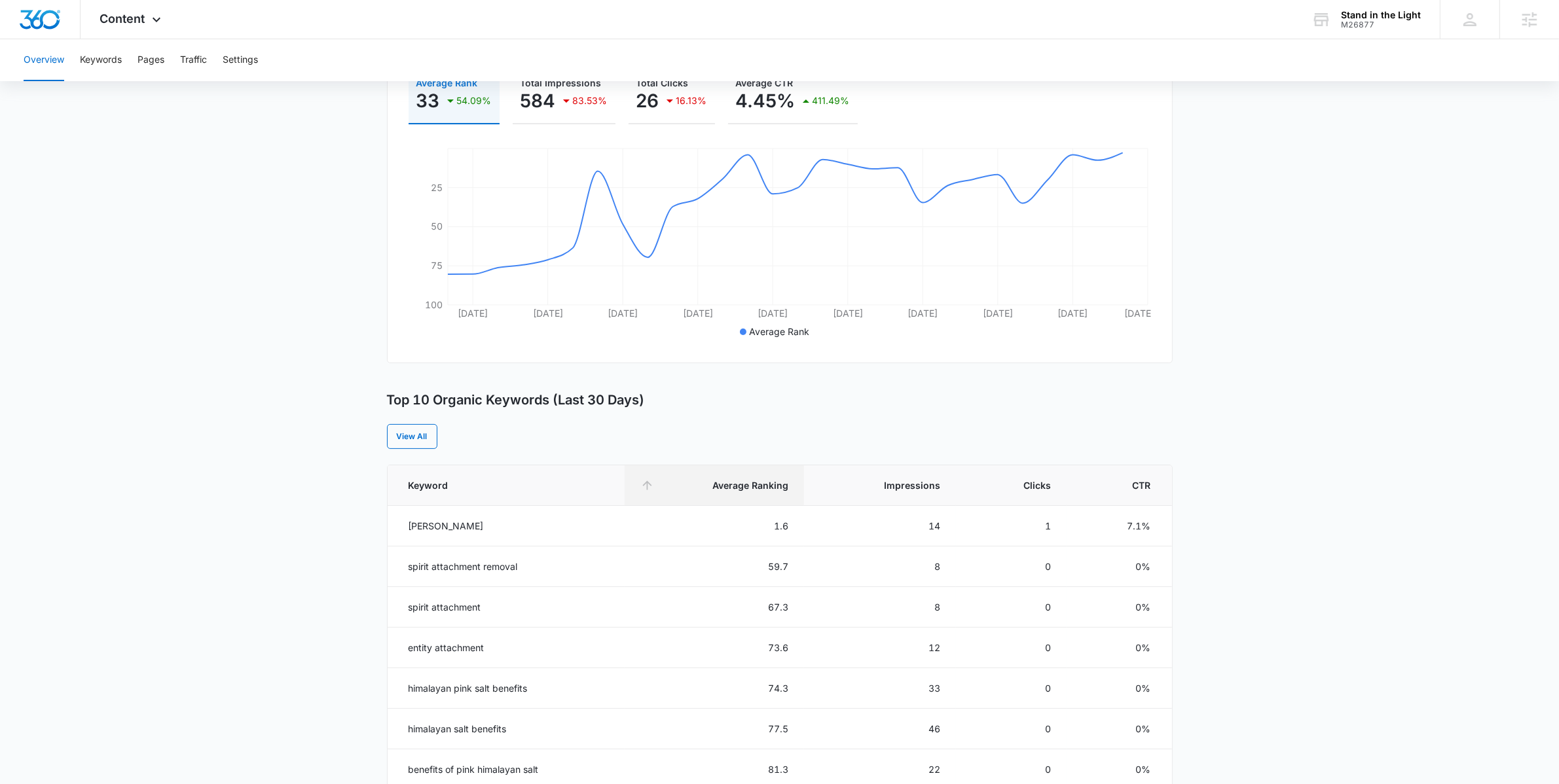
scroll to position [219, 0]
click at [145, 27] on div "Content Apps Reputation Websites Forms CRM Email Social Shop POS Content Ads In…" at bounding box center [132, 19] width 104 height 39
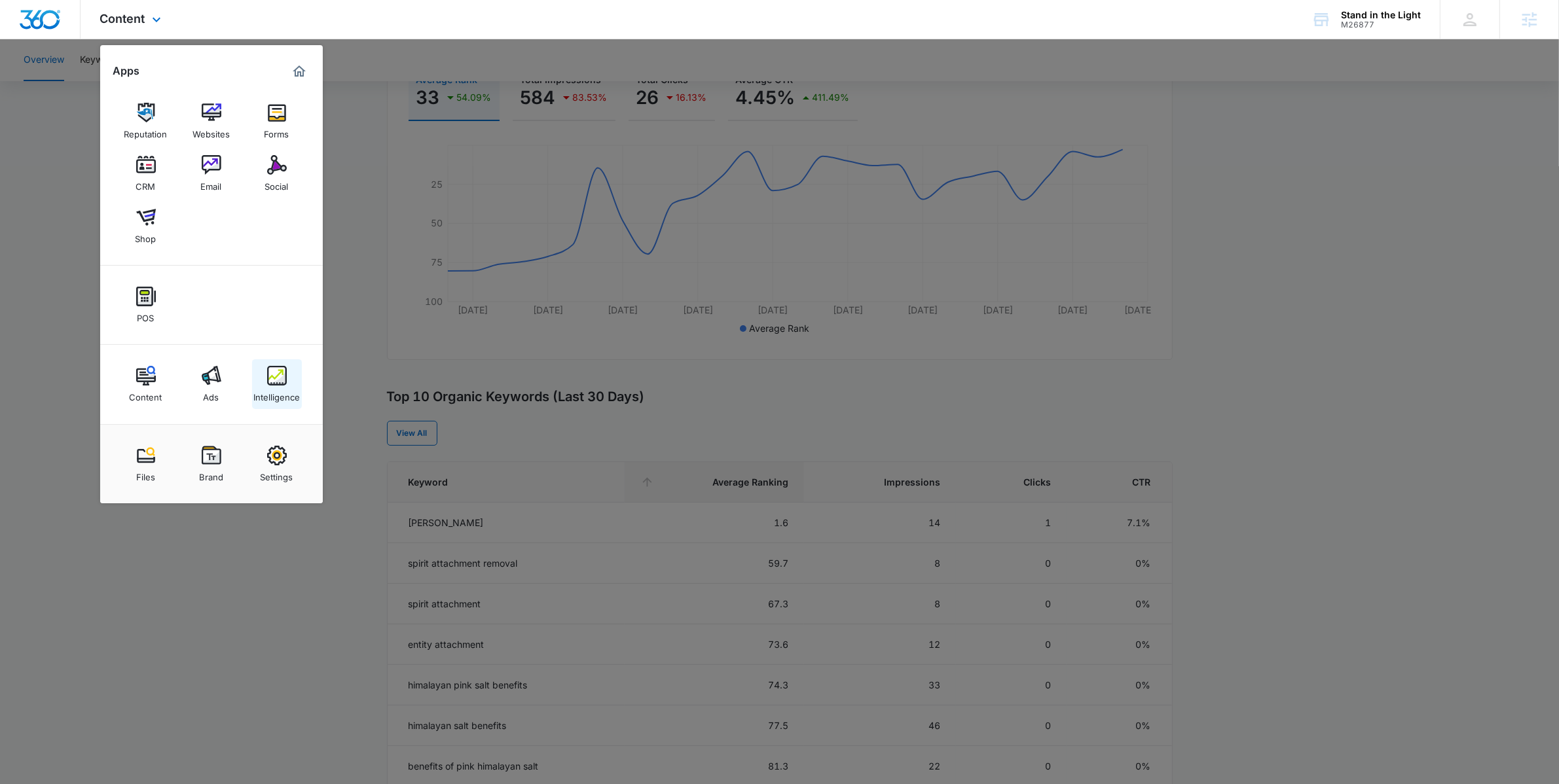
click at [290, 365] on link "Intelligence" at bounding box center [276, 384] width 50 height 50
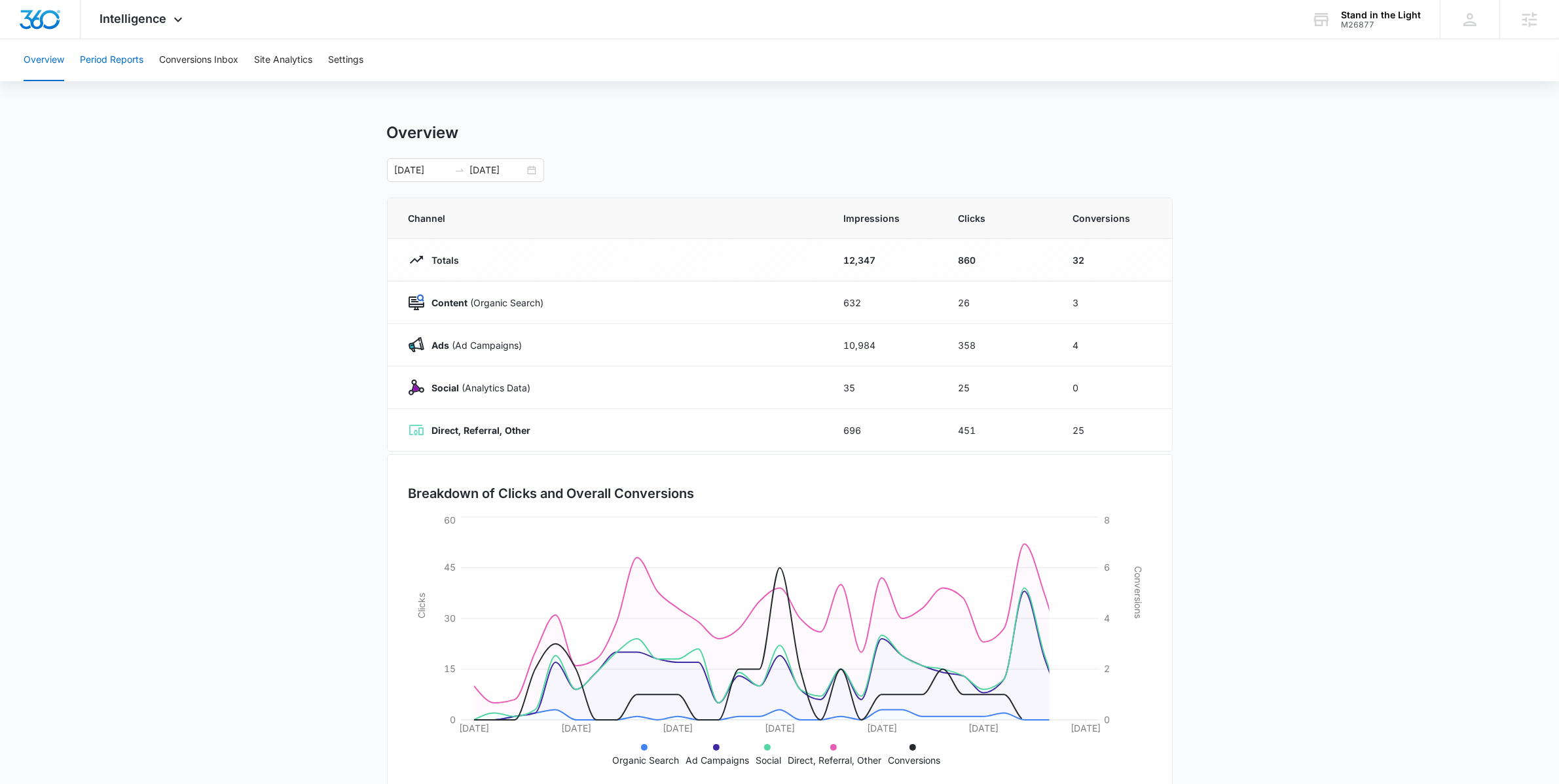
click at [98, 54] on button "Period Reports" at bounding box center [112, 60] width 64 height 42
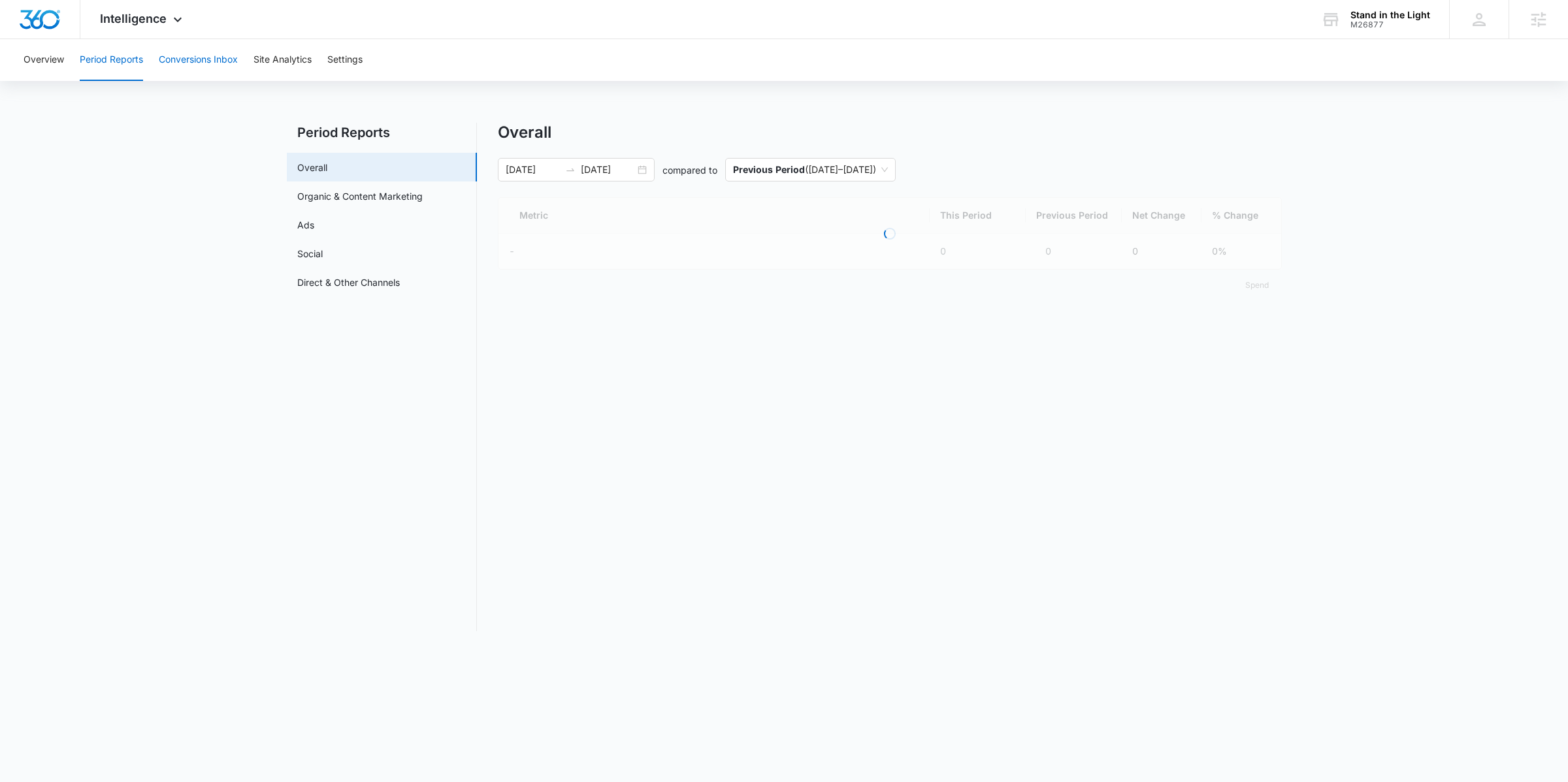
click at [208, 53] on button "Conversions Inbox" at bounding box center [198, 60] width 79 height 42
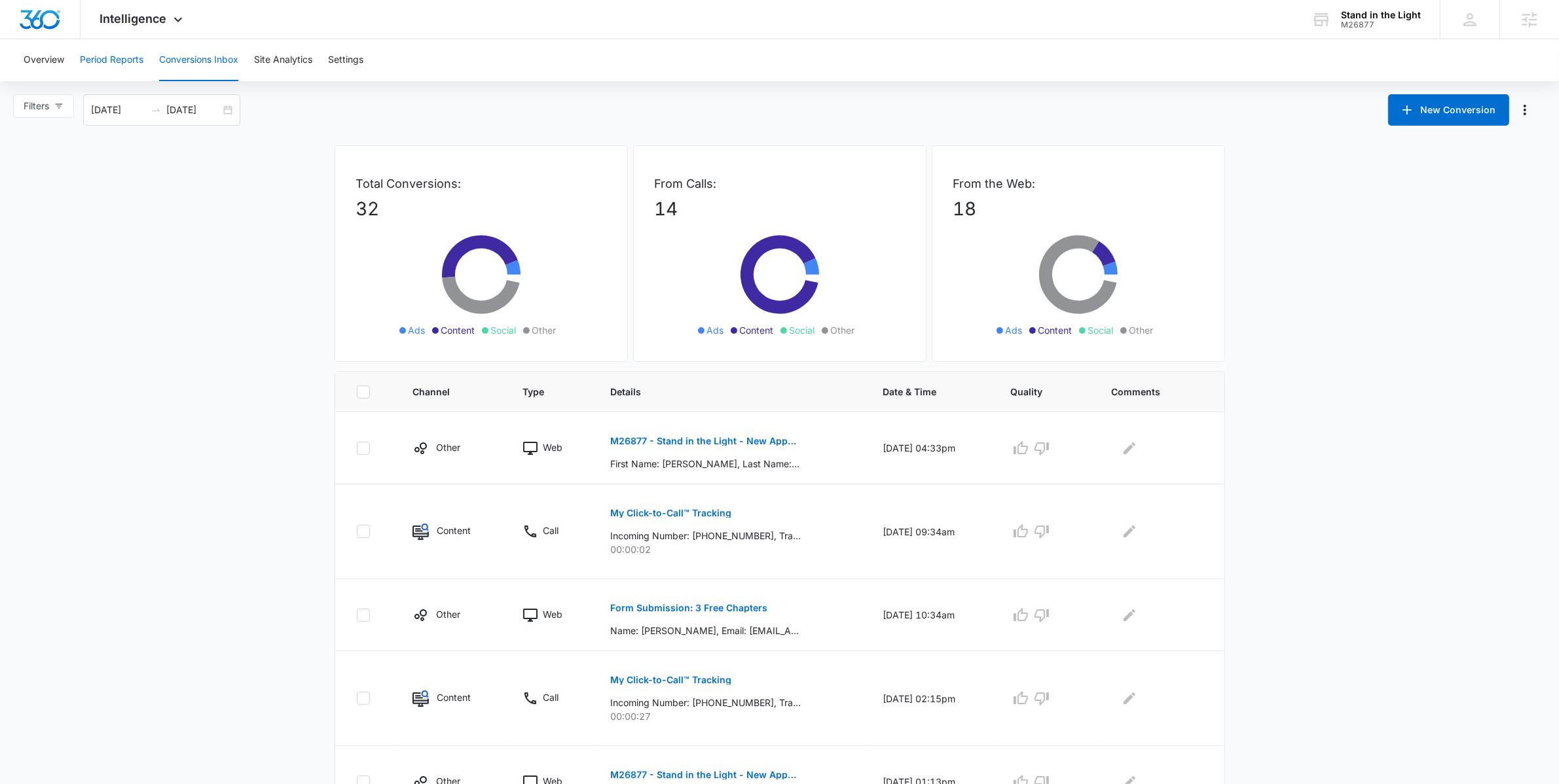
click at [138, 66] on button "Period Reports" at bounding box center [112, 60] width 64 height 42
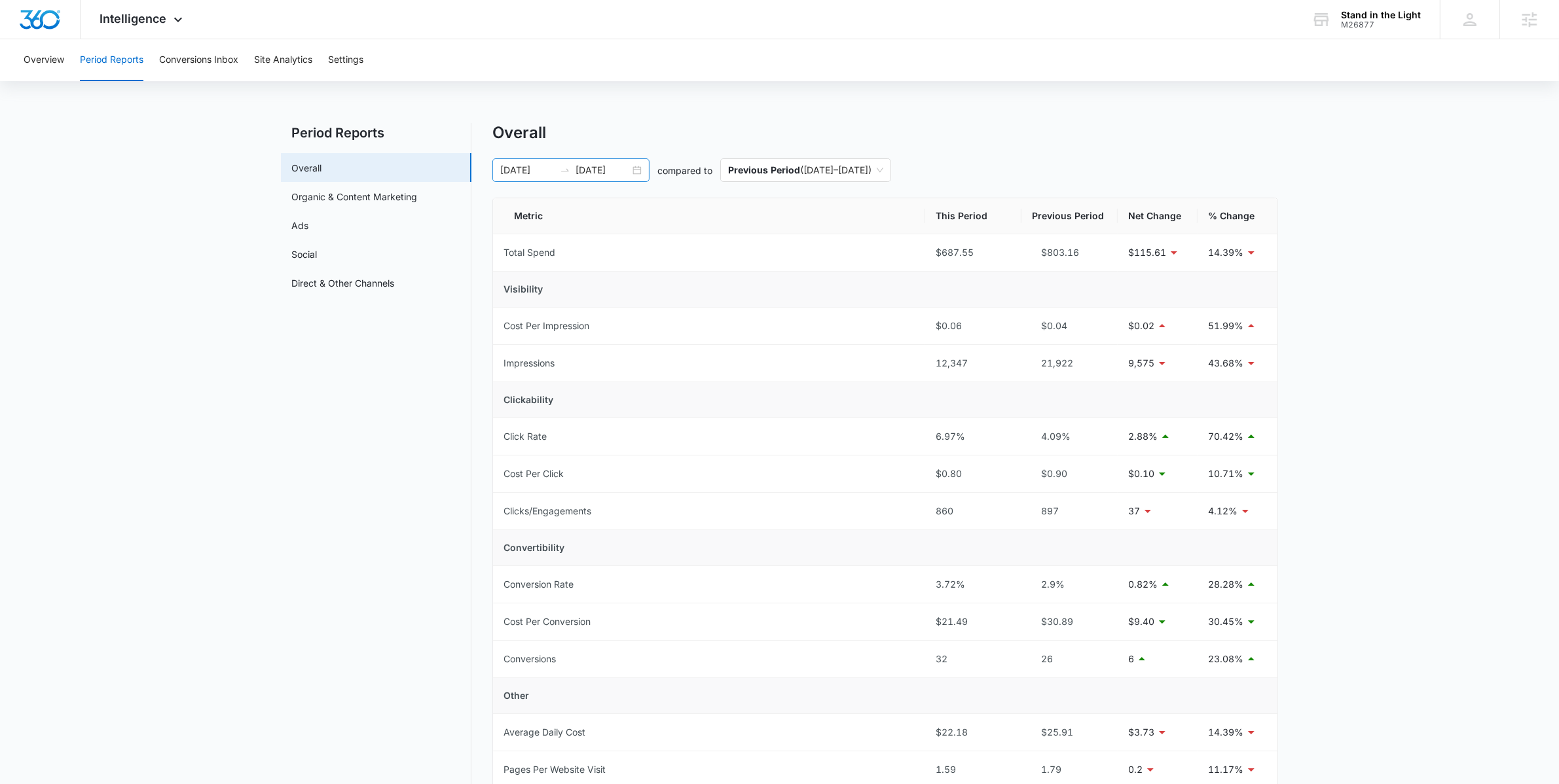
click at [634, 170] on div "[DATE] [DATE]" at bounding box center [571, 169] width 157 height 23
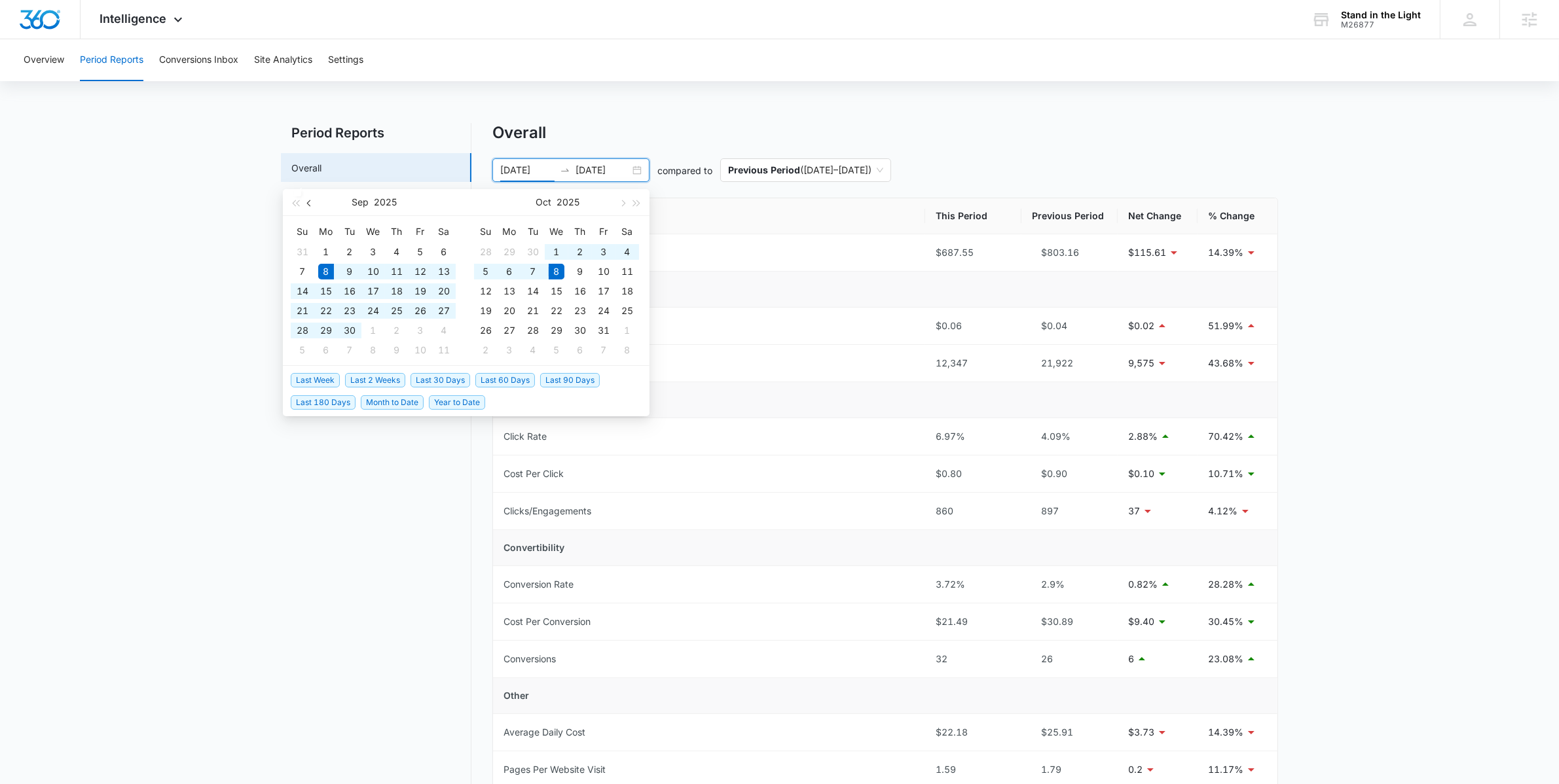
click at [309, 203] on span "button" at bounding box center [310, 203] width 7 height 7
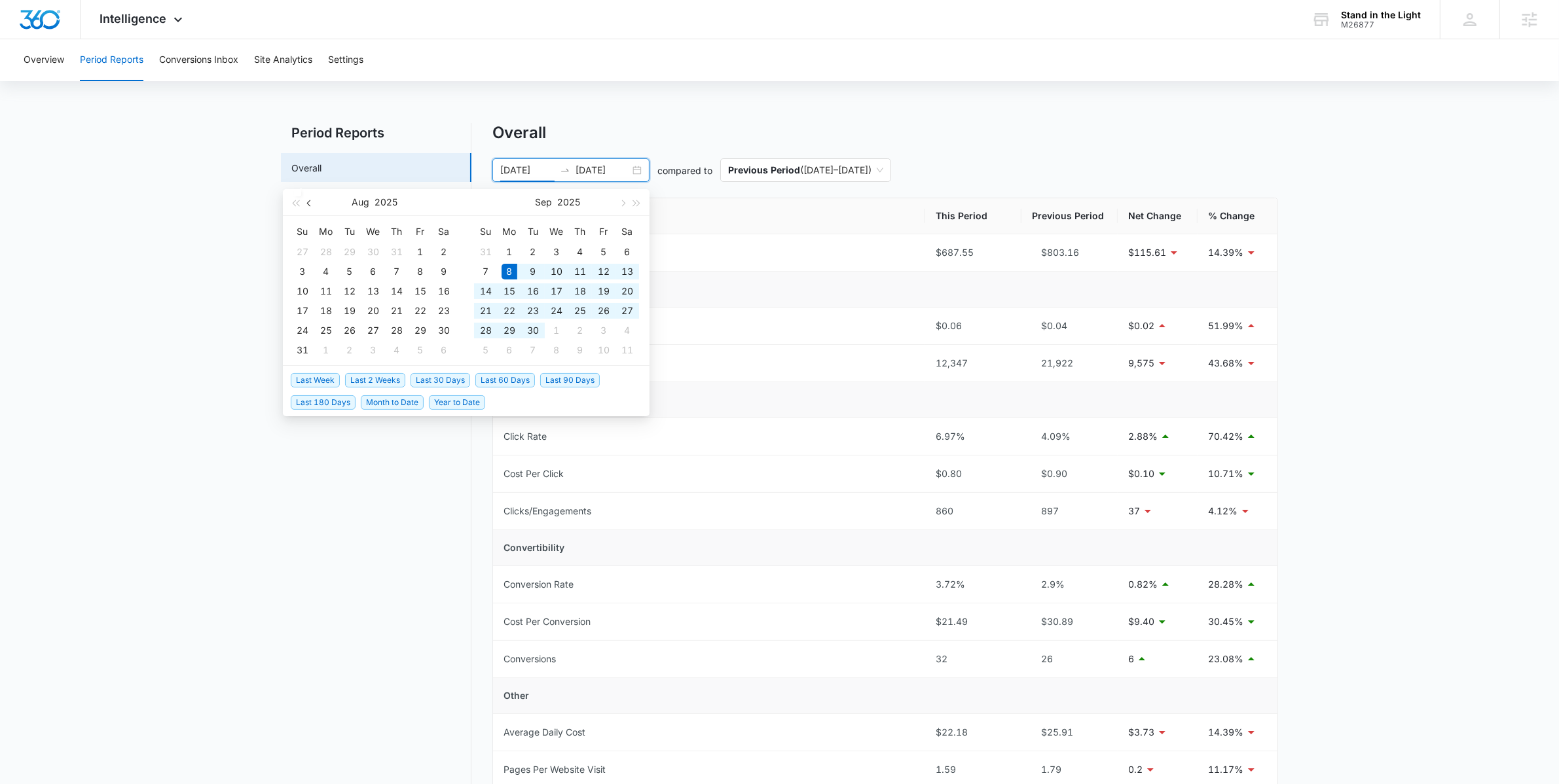
click at [312, 203] on button "button" at bounding box center [310, 202] width 15 height 26
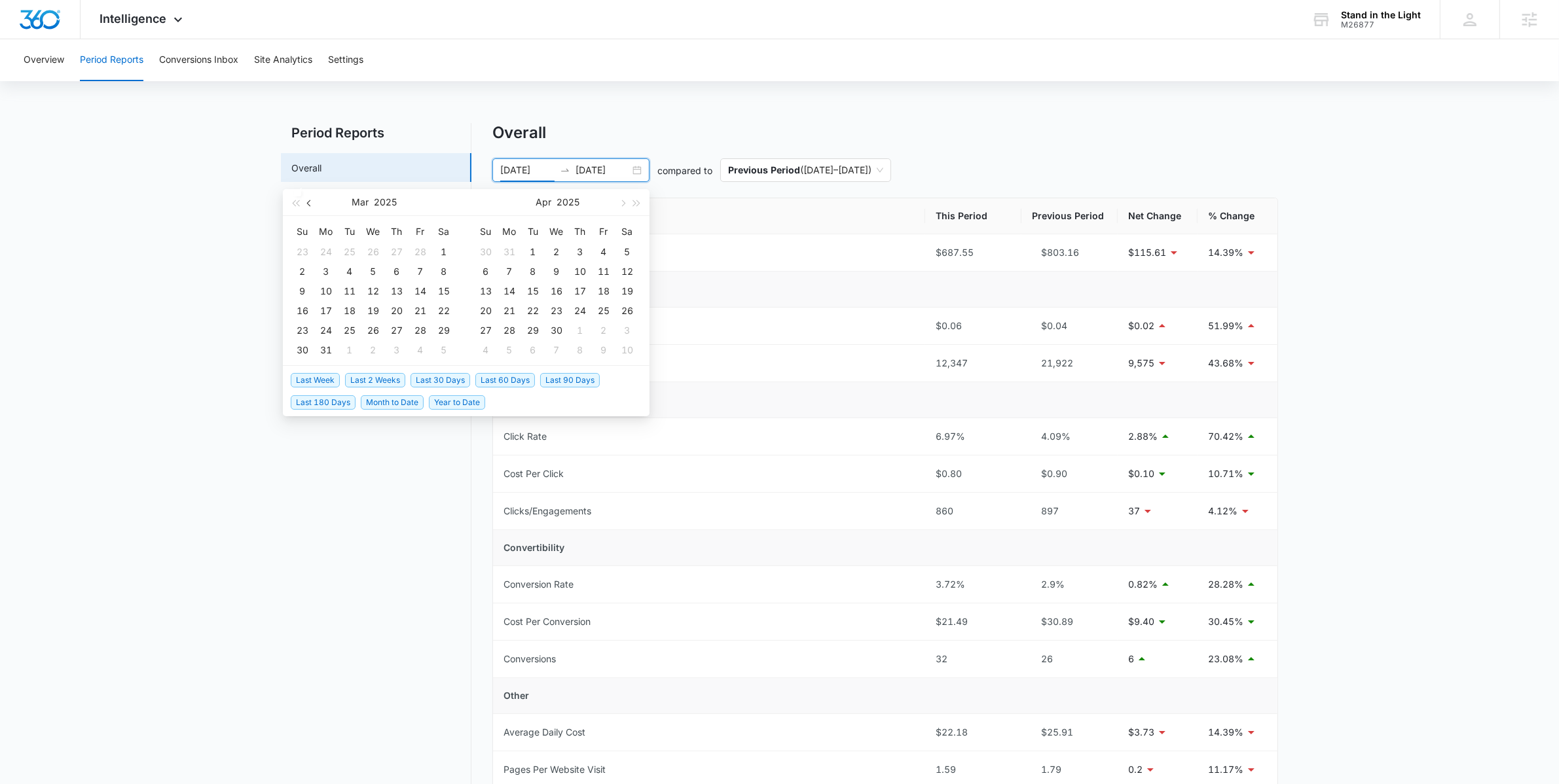
click at [312, 203] on button "button" at bounding box center [310, 202] width 15 height 26
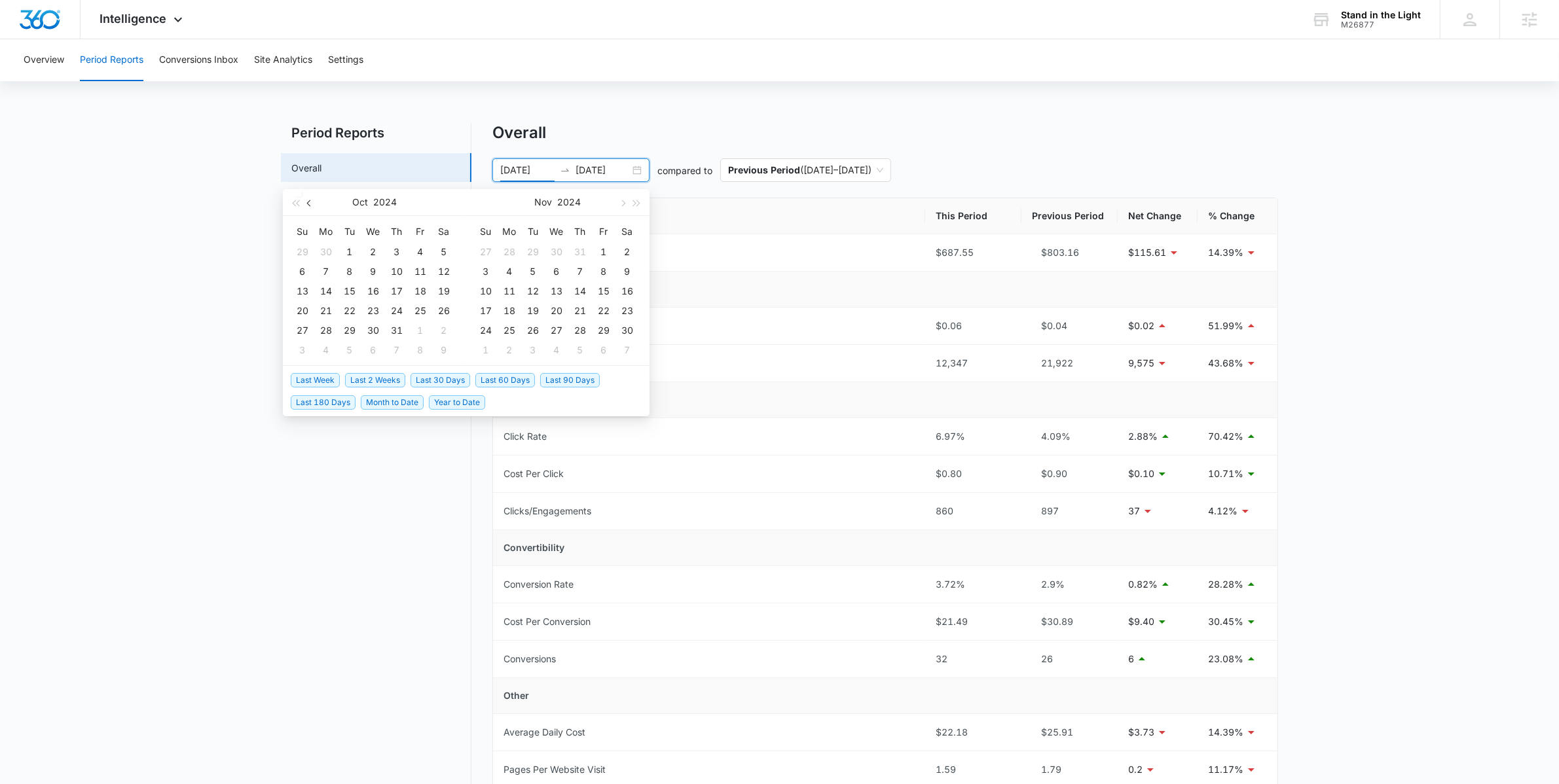
click at [307, 205] on button "button" at bounding box center [310, 202] width 15 height 26
drag, startPoint x: 511, startPoint y: 170, endPoint x: 498, endPoint y: 170, distance: 13.0
click at [498, 170] on div "[DATE] [DATE]" at bounding box center [571, 169] width 157 height 23
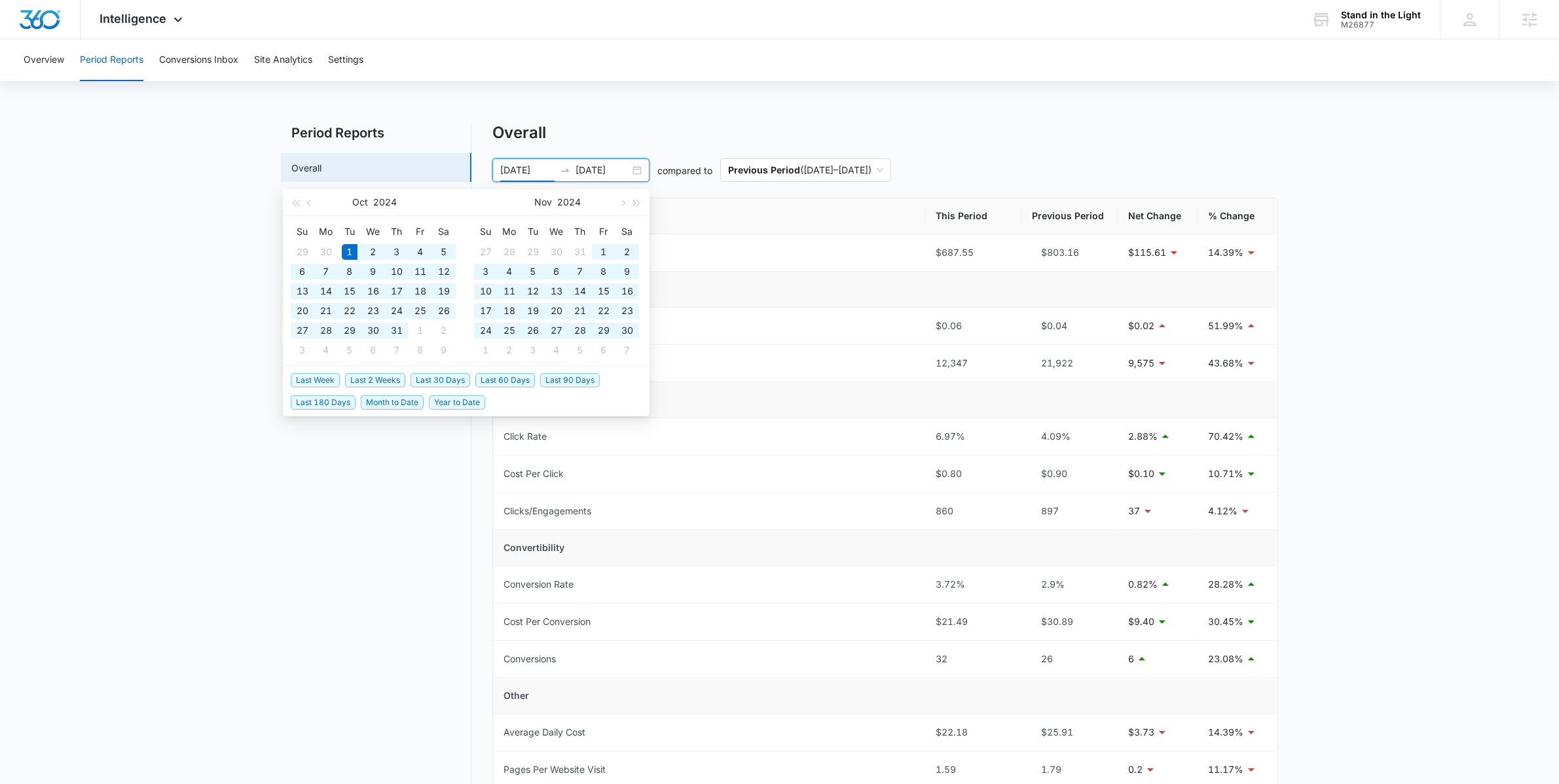
type input "[DATE]"
drag, startPoint x: 599, startPoint y: 169, endPoint x: 591, endPoint y: 169, distance: 8.0
click at [591, 169] on input "[DATE]" at bounding box center [603, 170] width 54 height 15
click at [618, 170] on input "[DATE]" at bounding box center [603, 170] width 54 height 15
type input "[DATE]"
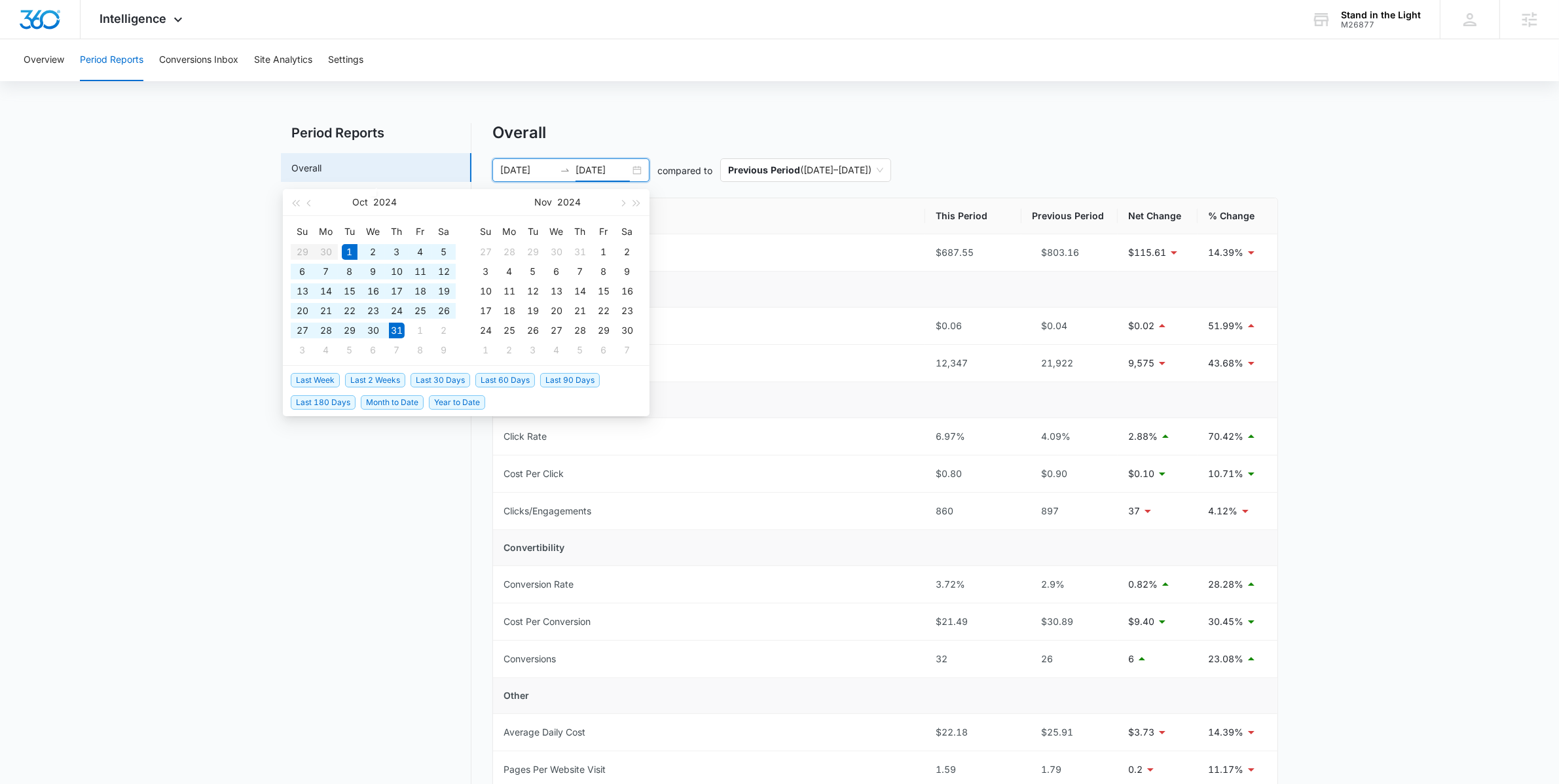
type input "[DATE]"
click at [684, 152] on div "Overall [DATE] [DATE] compared to Previous Period ( [DATE] – [DATE] ) Metric Th…" at bounding box center [885, 621] width 785 height 996
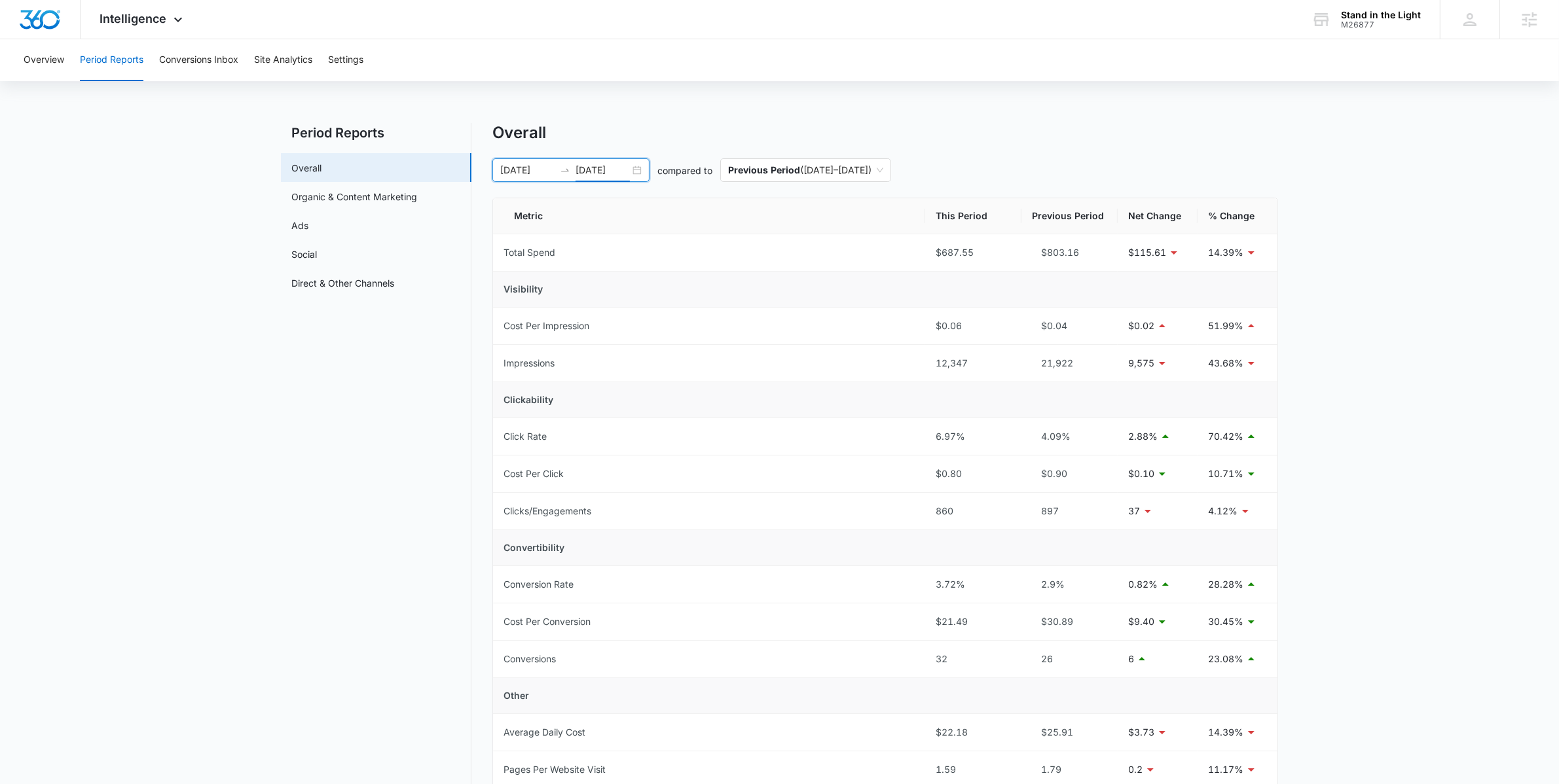
click at [624, 170] on input "[DATE]" at bounding box center [603, 170] width 54 height 15
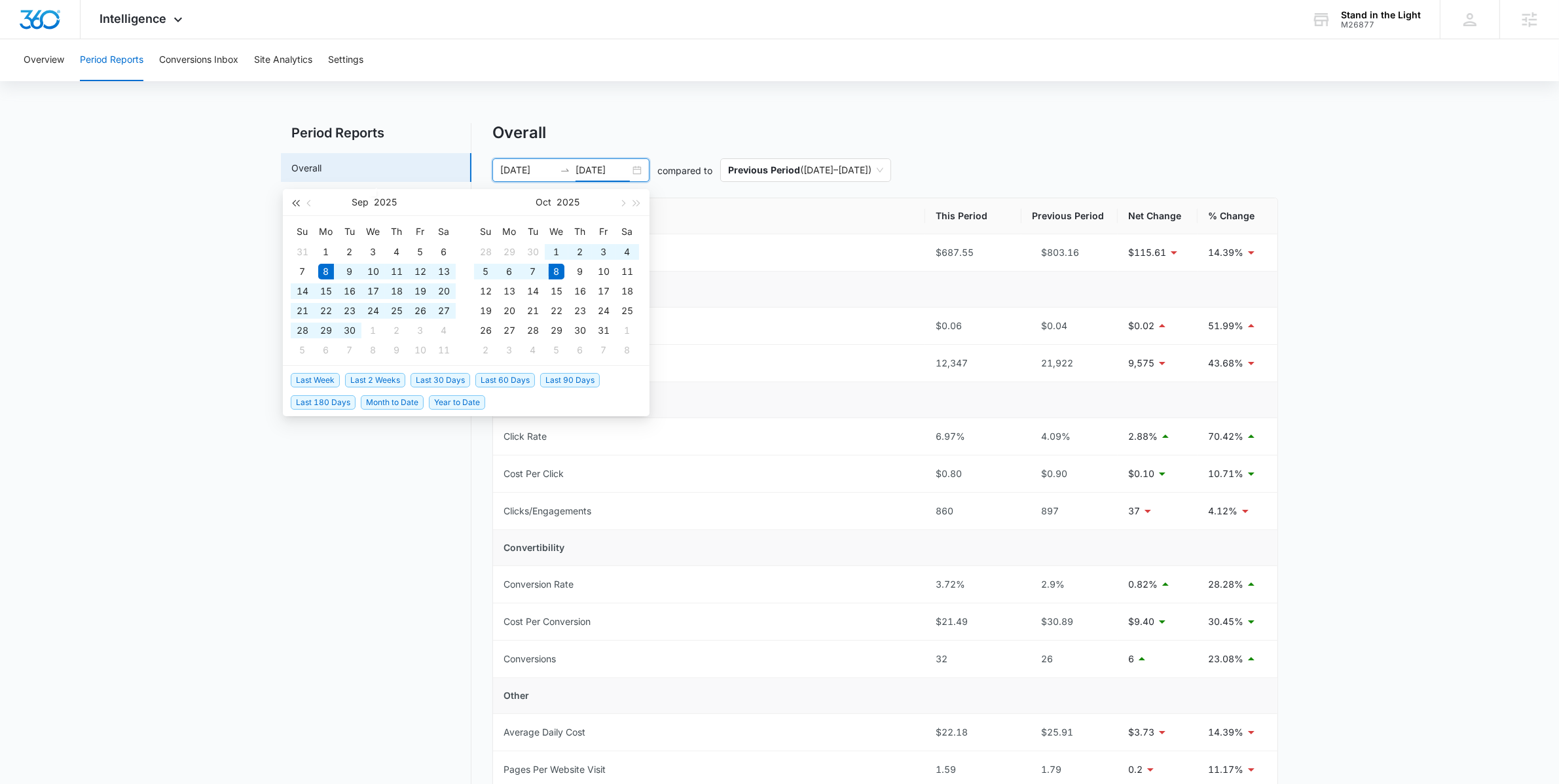
click at [298, 204] on span "button" at bounding box center [295, 203] width 7 height 7
type input "[DATE]"
click at [534, 245] on div "1" at bounding box center [533, 252] width 16 height 16
click at [294, 201] on span "button" at bounding box center [295, 203] width 7 height 7
type input "[DATE]"
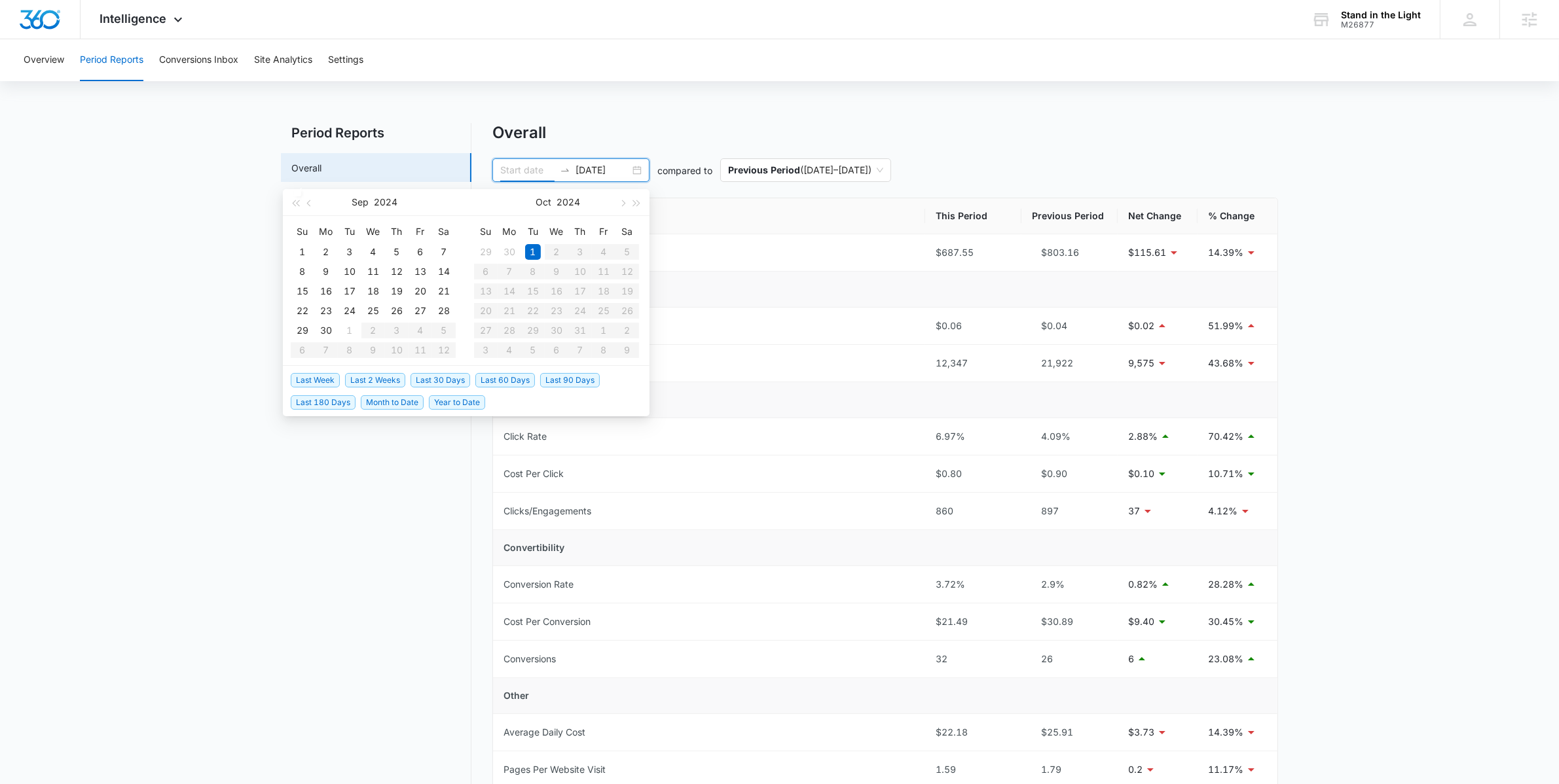
click at [524, 163] on input at bounding box center [528, 170] width 54 height 15
drag, startPoint x: 621, startPoint y: 172, endPoint x: 567, endPoint y: 171, distance: 54.0
click at [567, 171] on div "[DATE]" at bounding box center [571, 169] width 157 height 23
click at [512, 171] on input at bounding box center [528, 170] width 54 height 15
paste input "[DATE]"
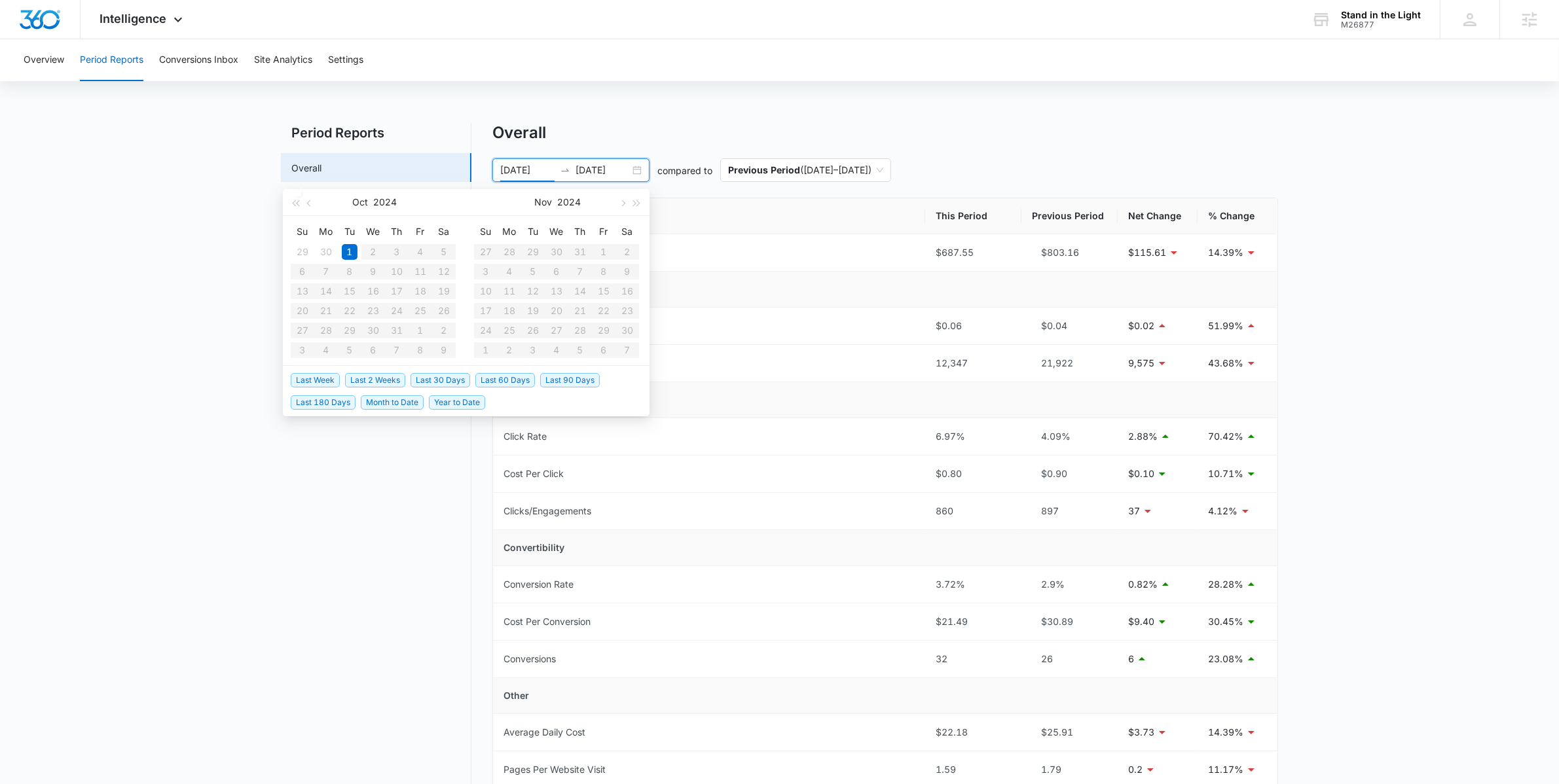
type input "[DATE]"
drag, startPoint x: 597, startPoint y: 168, endPoint x: 589, endPoint y: 169, distance: 8.1
click at [589, 169] on input "[DATE]" at bounding box center [603, 170] width 54 height 15
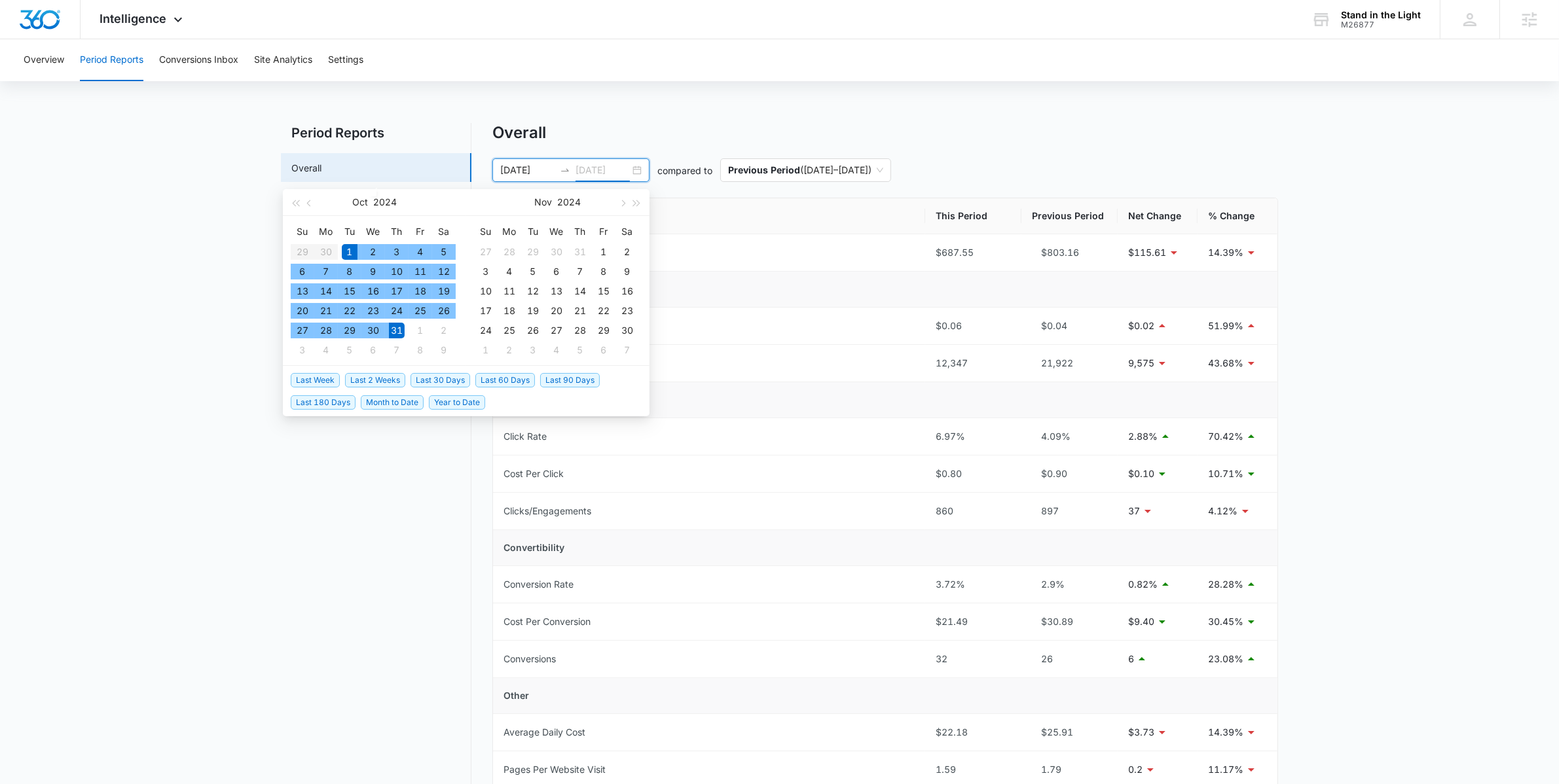
click at [395, 330] on div "31" at bounding box center [397, 331] width 16 height 16
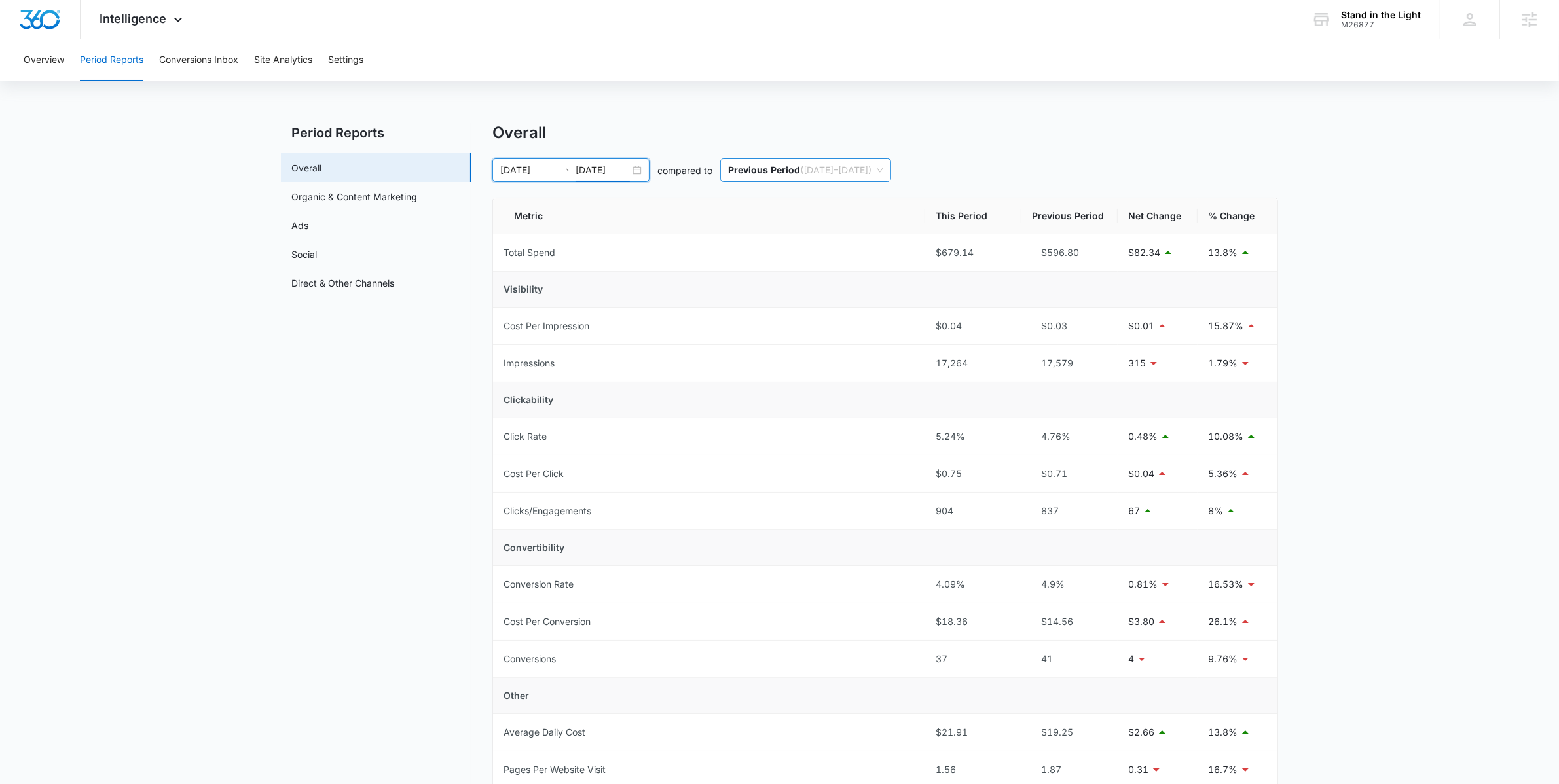
click at [750, 166] on p "Previous Period" at bounding box center [764, 169] width 72 height 11
type input "[DATE]"
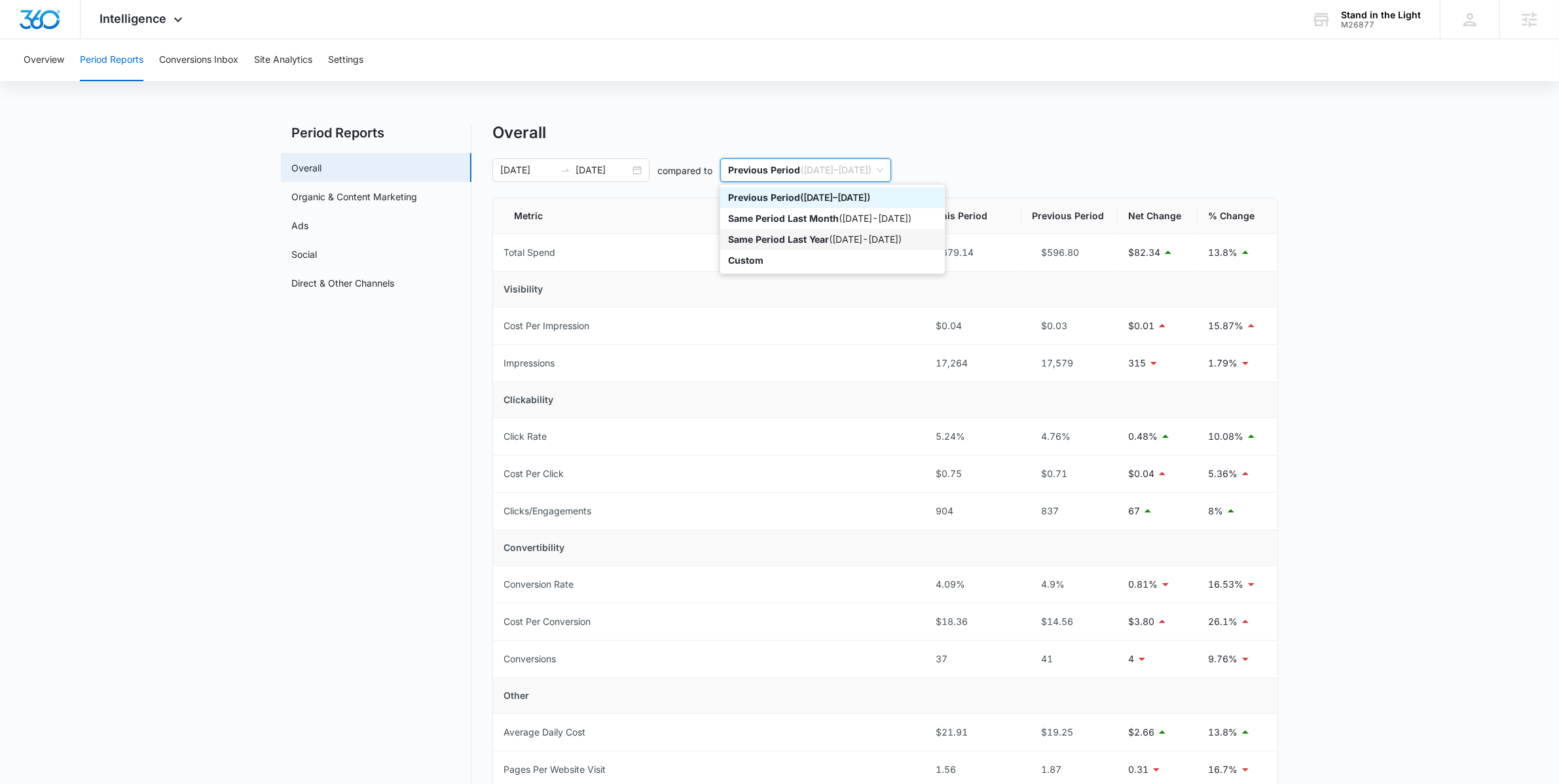
click at [754, 234] on p "Same Period Last Year" at bounding box center [779, 239] width 101 height 11
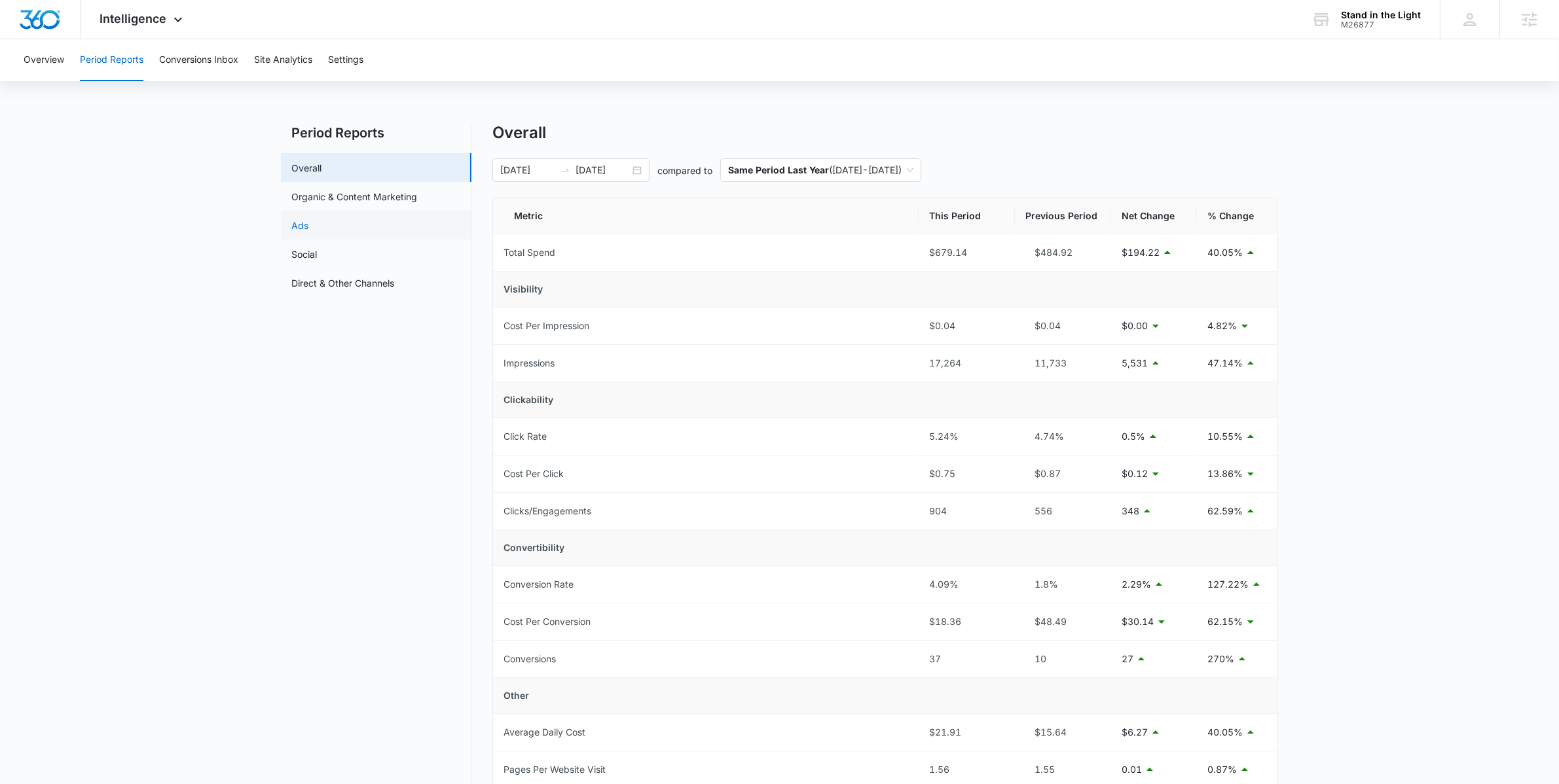
click at [308, 219] on link "Ads" at bounding box center [300, 225] width 17 height 14
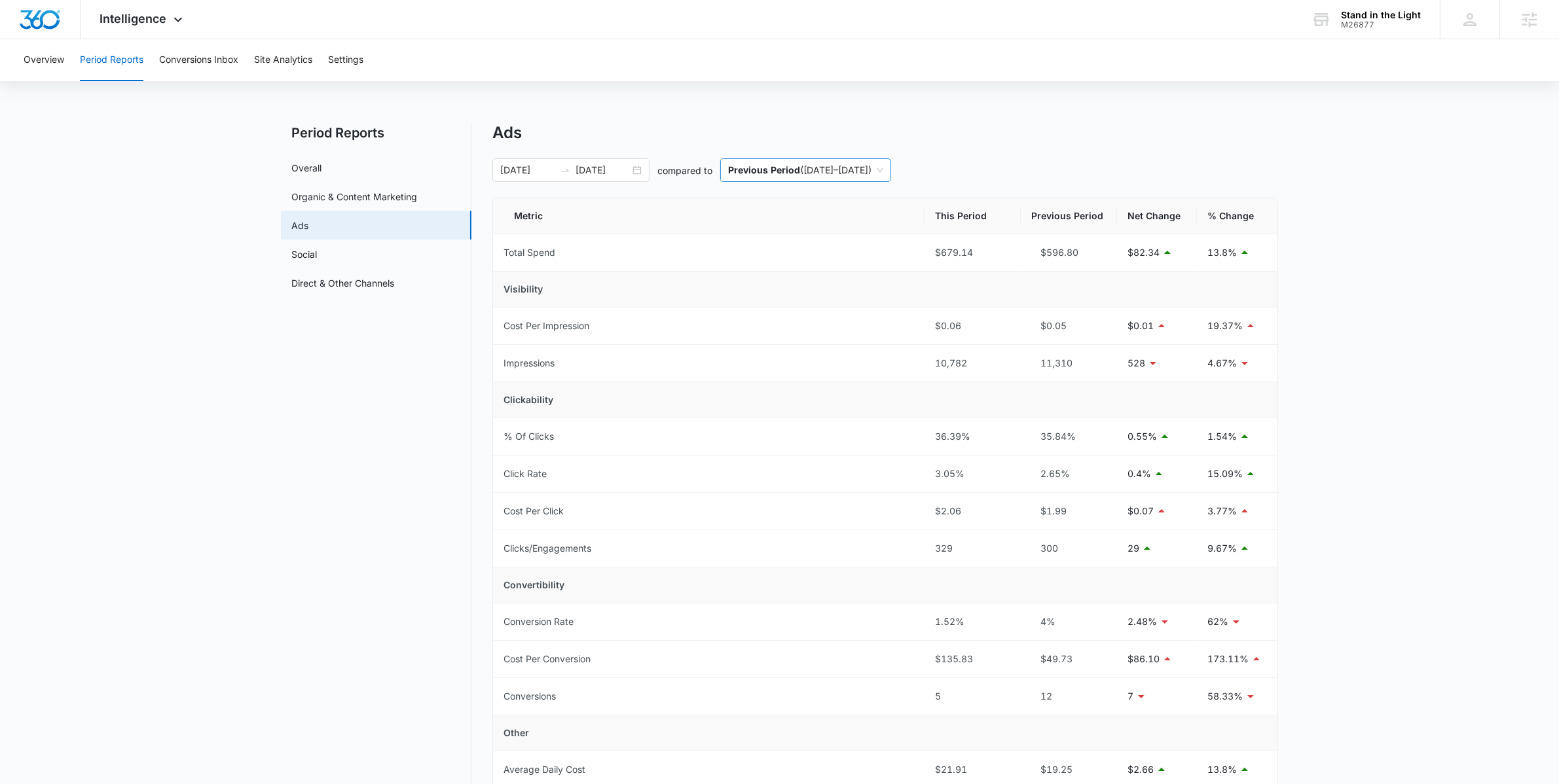
click at [778, 177] on span "Previous Period ( [DATE] – [DATE] )" at bounding box center [806, 169] width 156 height 22
click at [789, 239] on p "Same Period Last Year" at bounding box center [779, 239] width 101 height 11
click at [415, 476] on nav "Period Reports Overall Organic & Content Marketing Ads Social Direct & Other Ch…" at bounding box center [376, 531] width 191 height 823
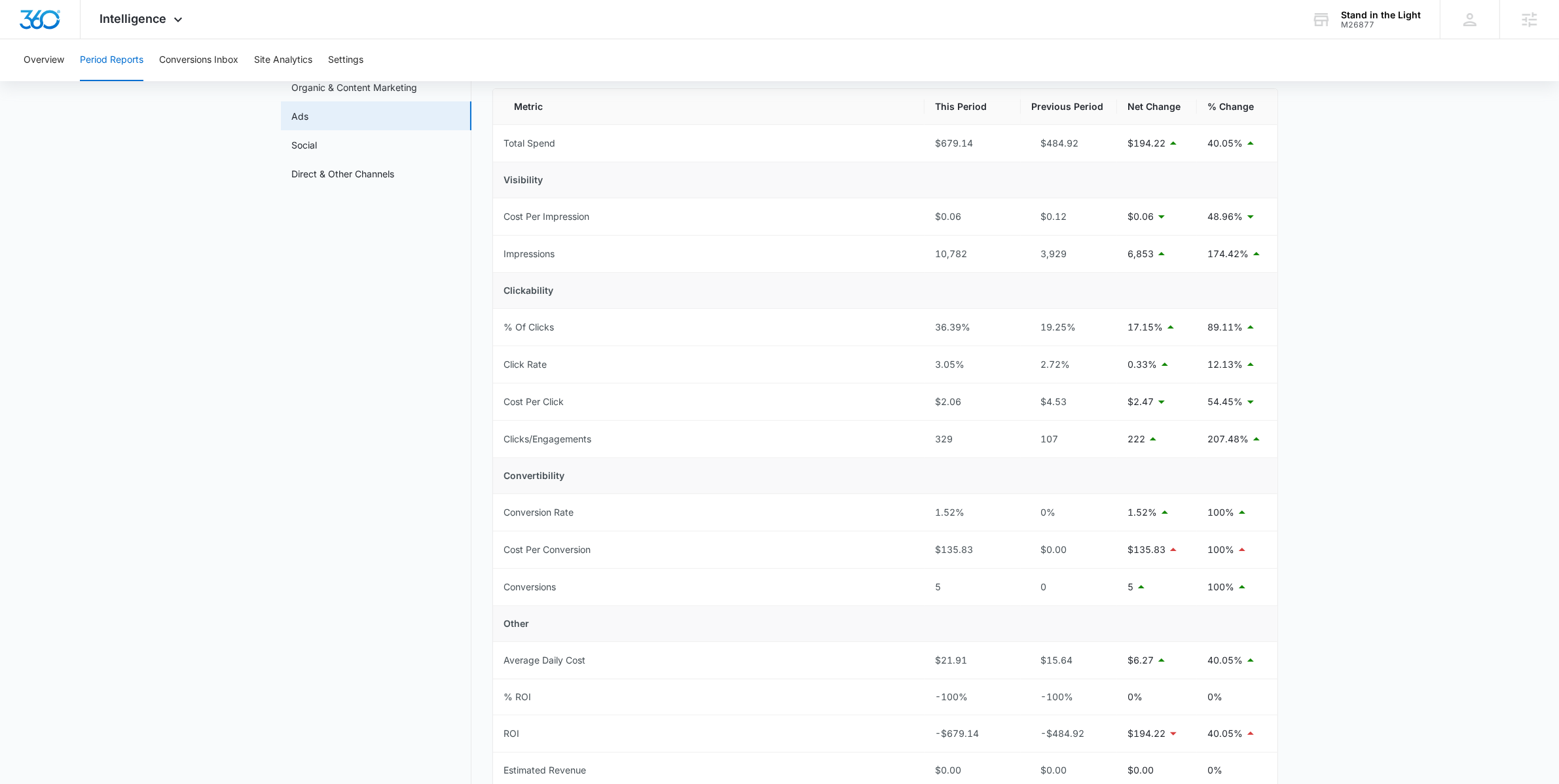
scroll to position [37, 0]
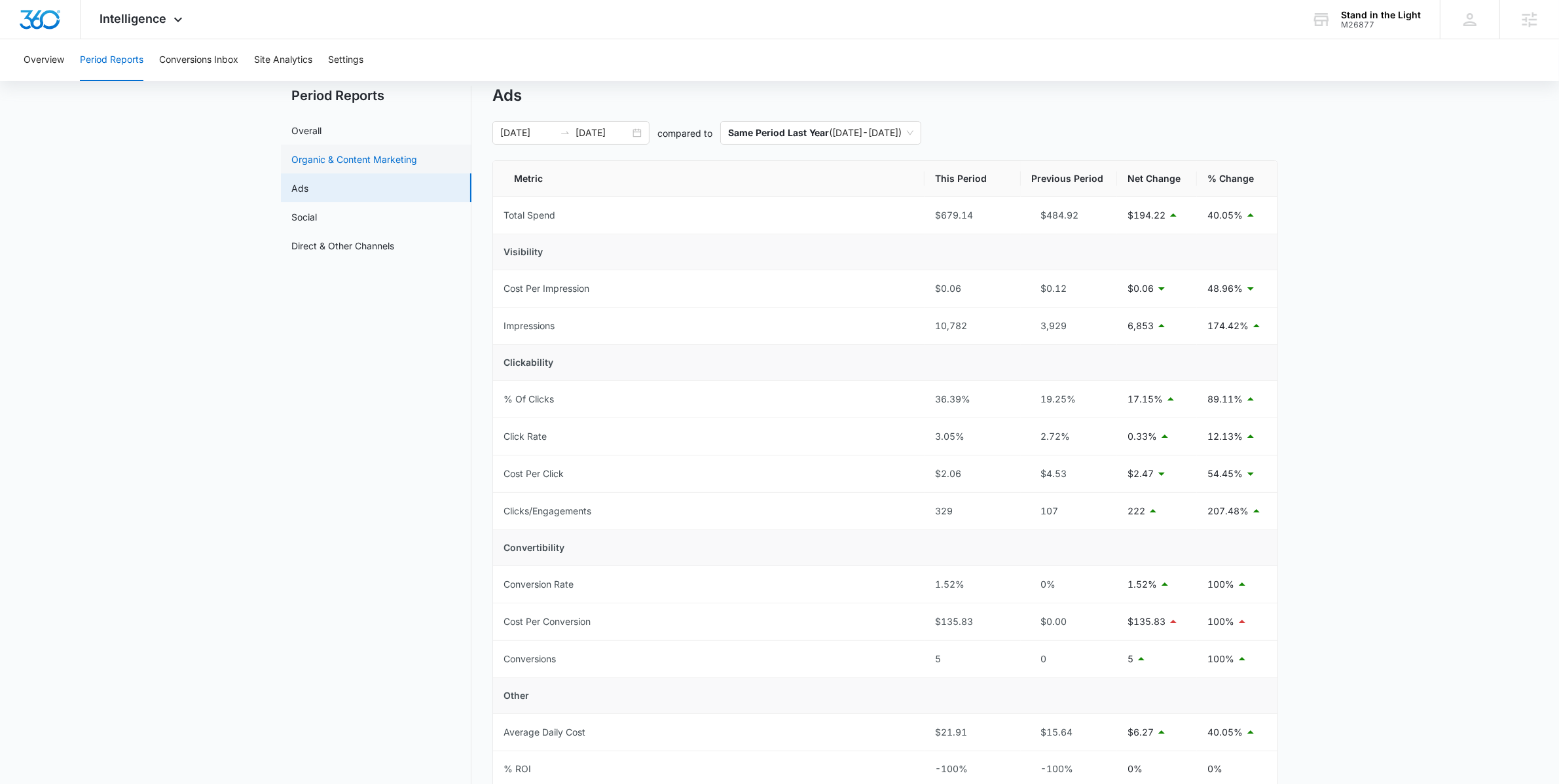
click at [374, 153] on link "Organic & Content Marketing" at bounding box center [354, 159] width 126 height 14
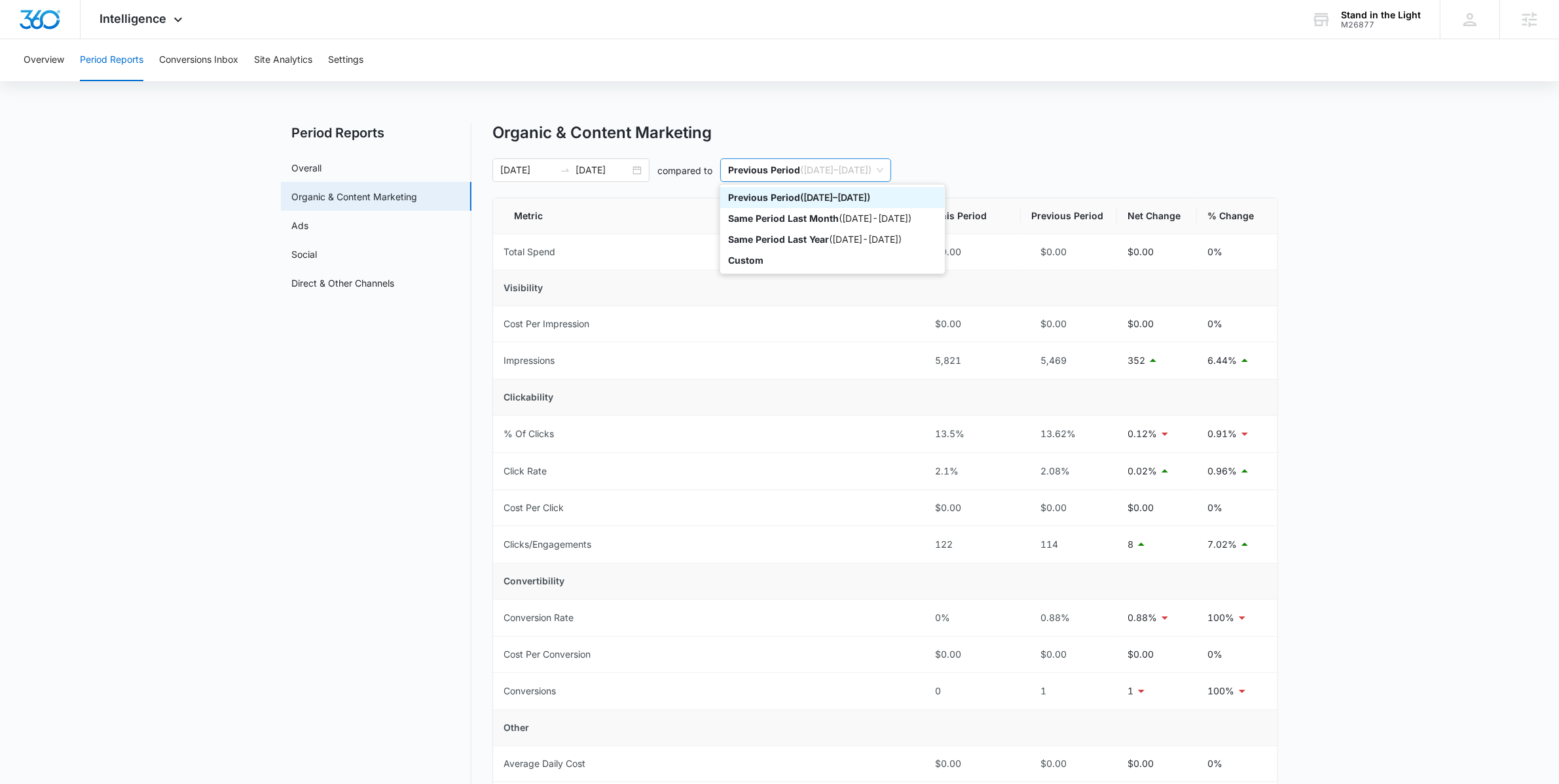
click at [766, 173] on p "Previous Period" at bounding box center [764, 169] width 72 height 11
click at [785, 239] on p "Same Period Last Year" at bounding box center [779, 239] width 101 height 11
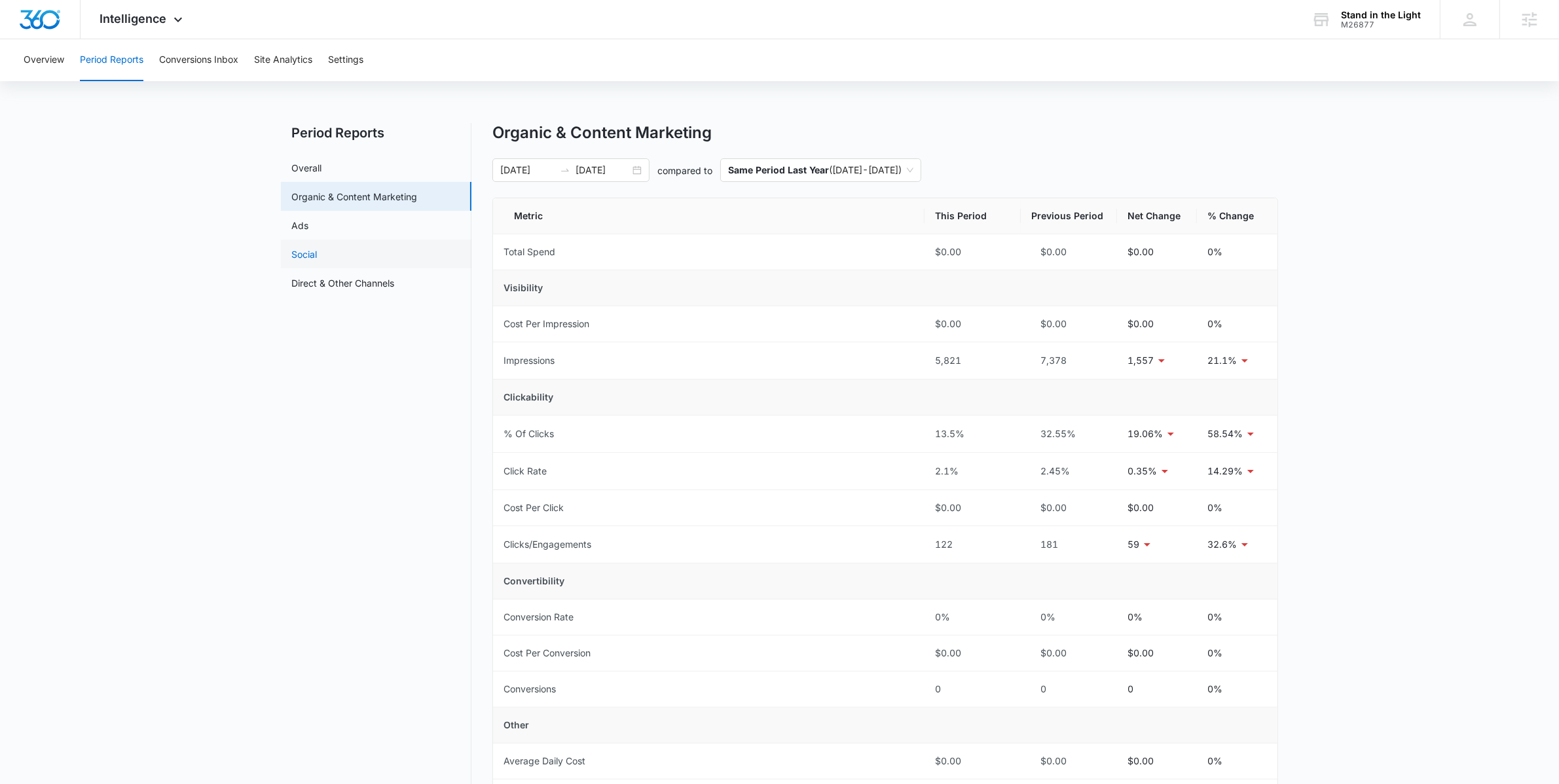
click at [317, 260] on link "Social" at bounding box center [304, 254] width 25 height 14
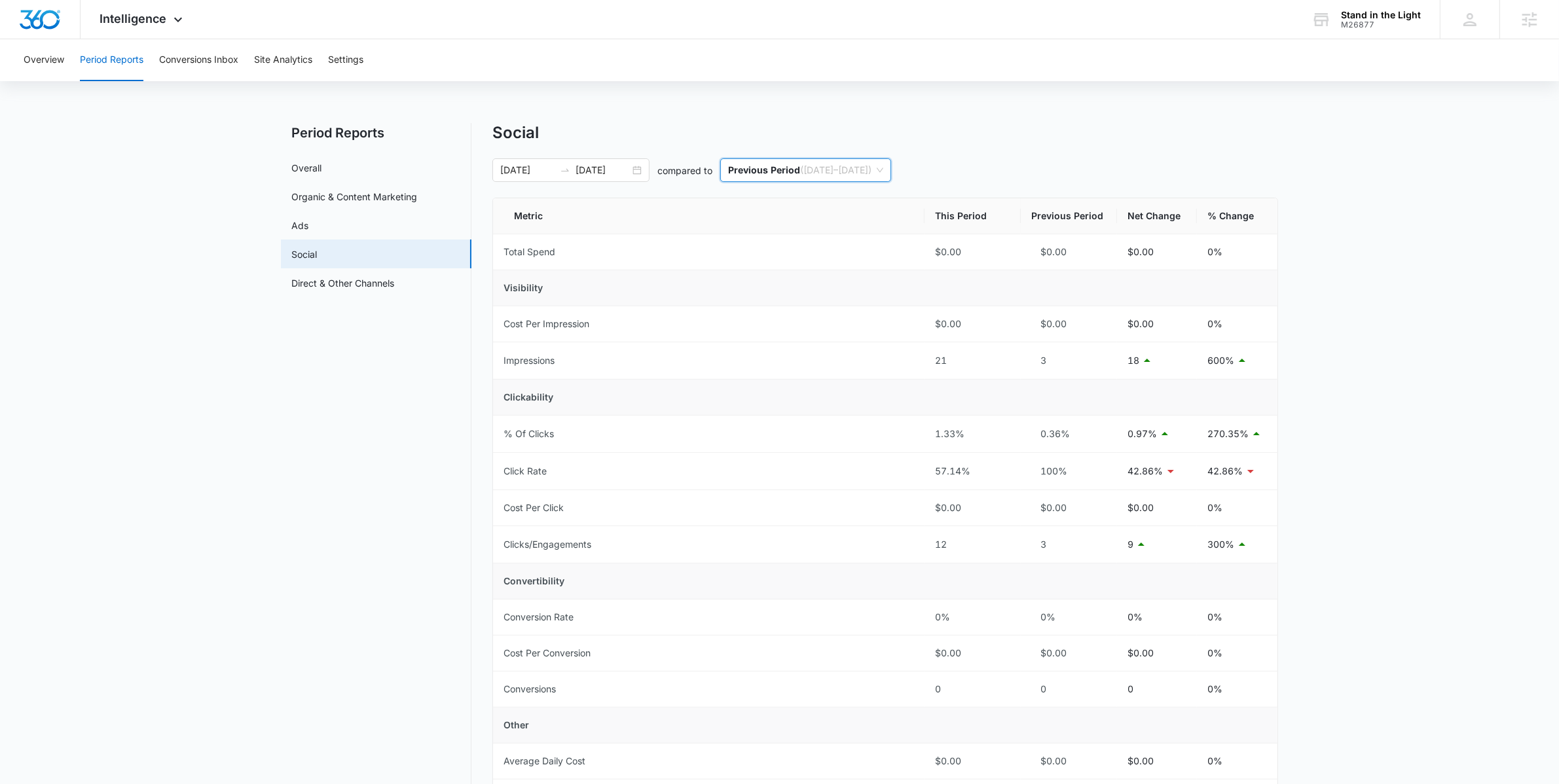
click at [811, 181] on input "search" at bounding box center [801, 169] width 146 height 22
click at [821, 242] on p "Same Period Last Year" at bounding box center [779, 239] width 101 height 11
click at [394, 282] on link "Direct & Other Channels" at bounding box center [342, 283] width 103 height 14
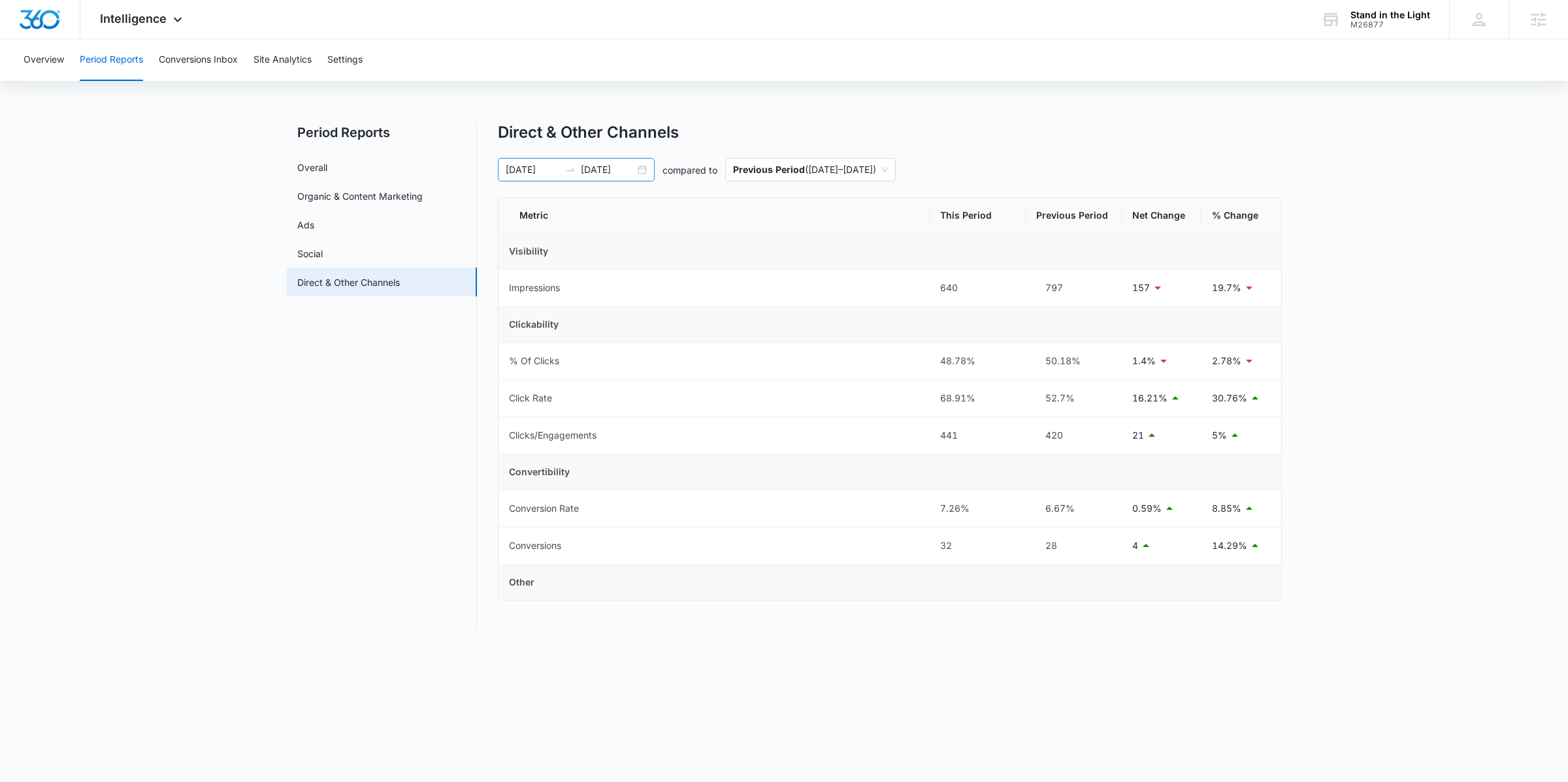
click at [638, 164] on div "[DATE] [DATE]" at bounding box center [576, 169] width 156 height 23
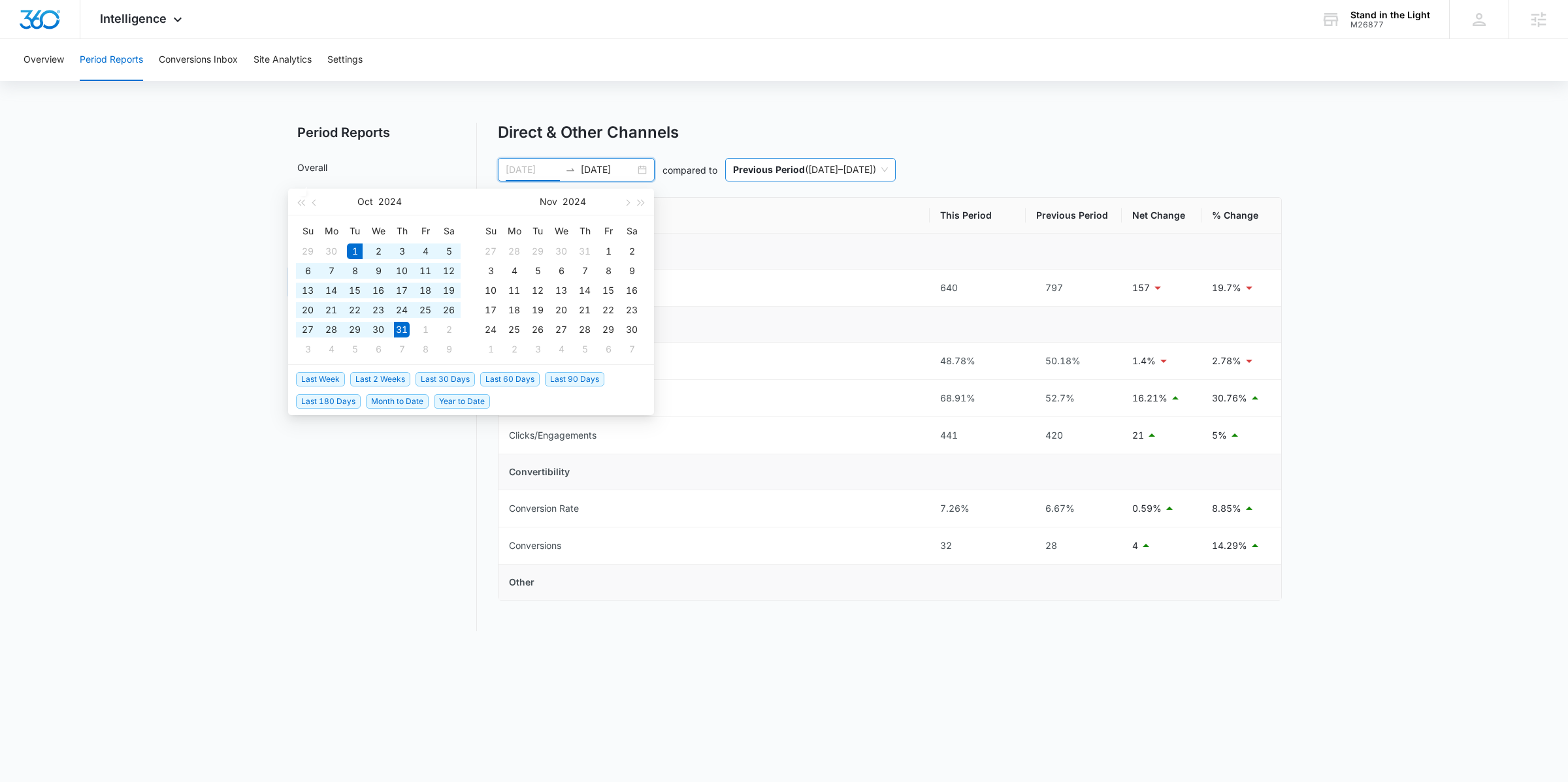
type input "[DATE]"
click at [725, 124] on div "Direct & Other Channels" at bounding box center [890, 133] width 784 height 20
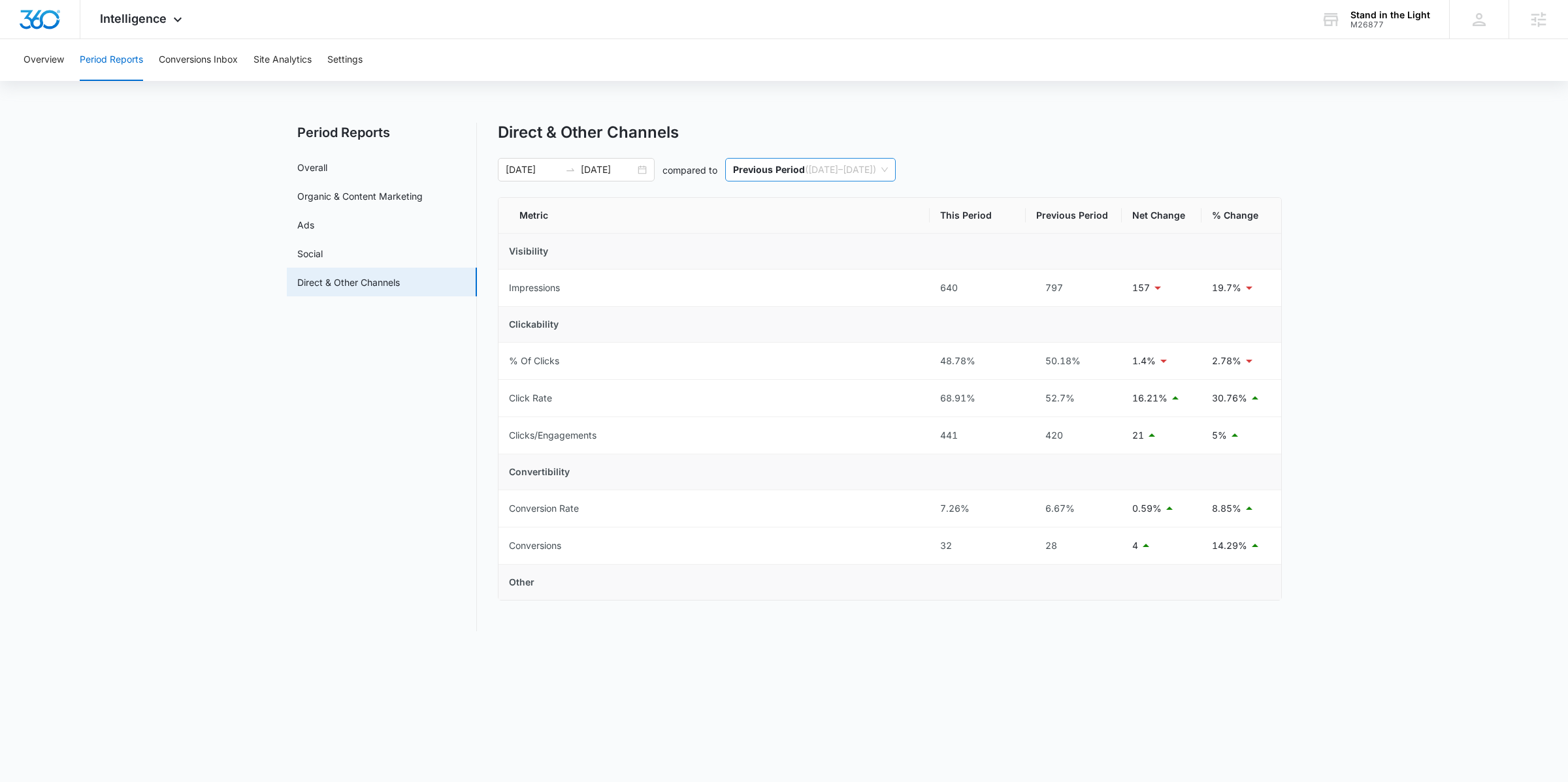
click at [817, 176] on span "Previous Period ( [DATE] – [DATE] )" at bounding box center [810, 169] width 155 height 22
click at [774, 243] on p "Same Period Last Year" at bounding box center [783, 239] width 101 height 11
click at [203, 442] on main "Period Reports Overall Organic & Content Marketing Ads Social Direct & Other Ch…" at bounding box center [784, 384] width 1568 height 524
